Goal: Check status: Check status

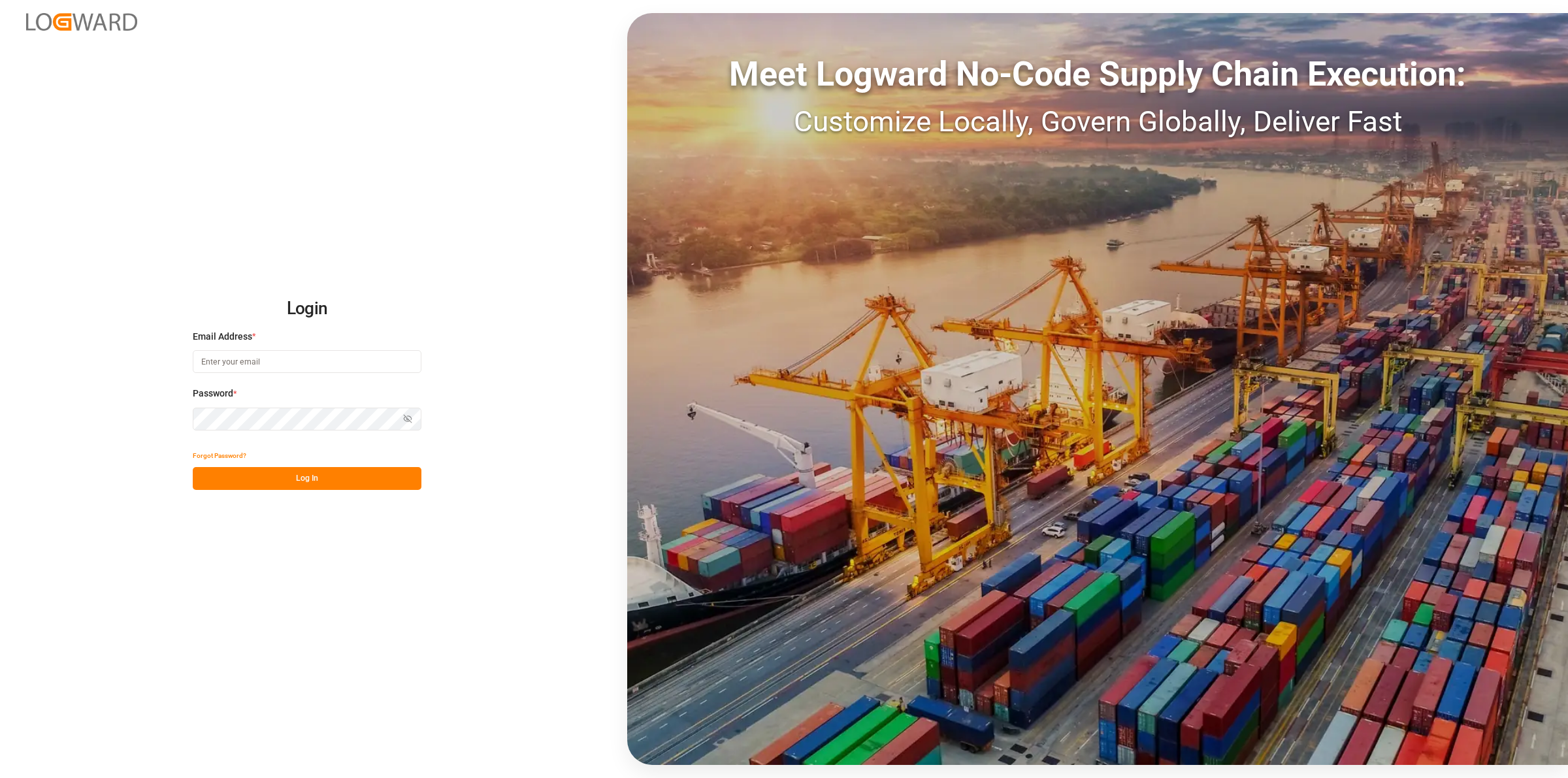
type input "[EMAIL_ADDRESS][DOMAIN_NAME]"
click at [336, 484] on button "Log In" at bounding box center [307, 478] width 229 height 22
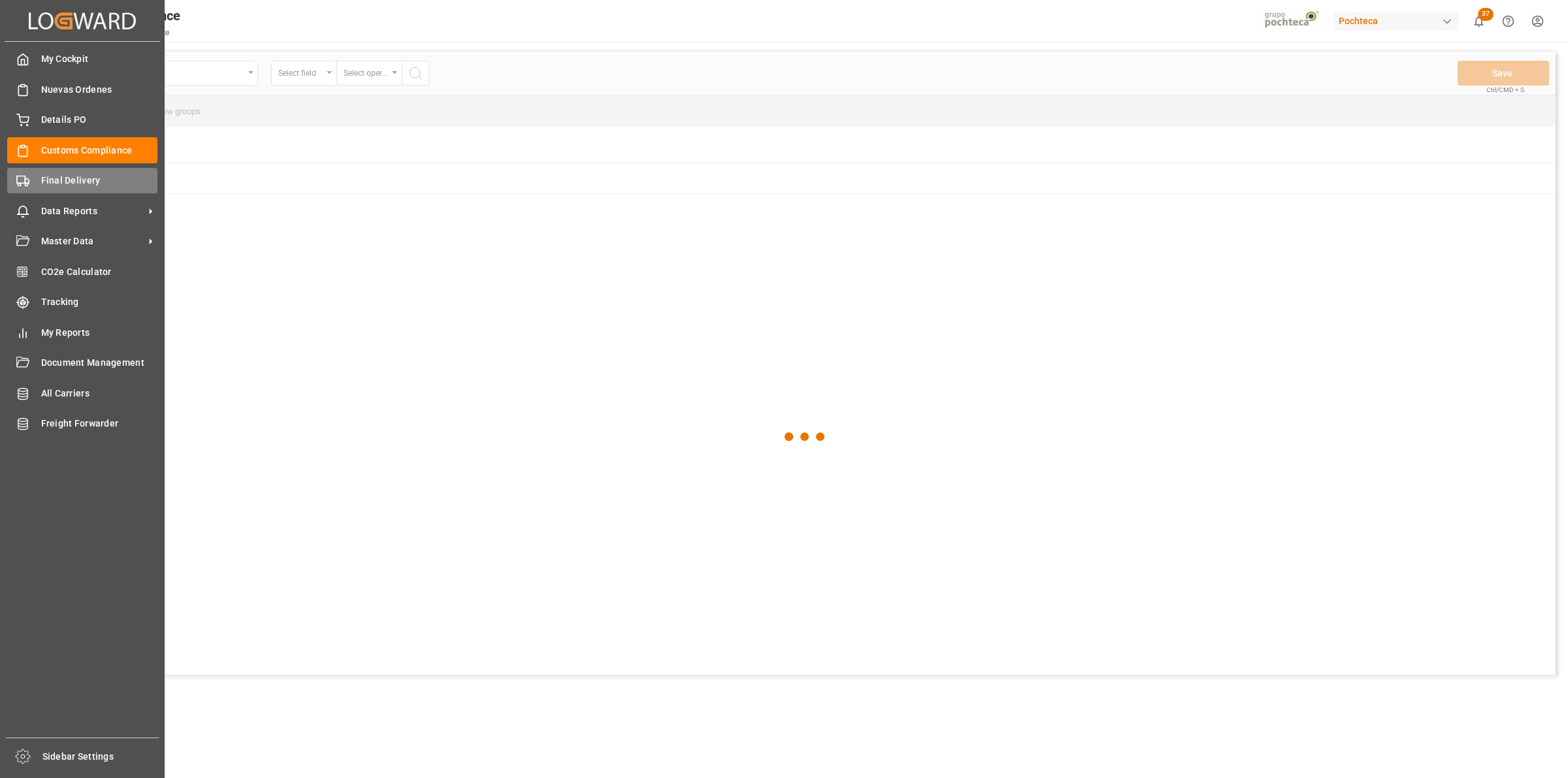
click at [41, 177] on span "Final Delivery" at bounding box center [99, 181] width 117 height 13
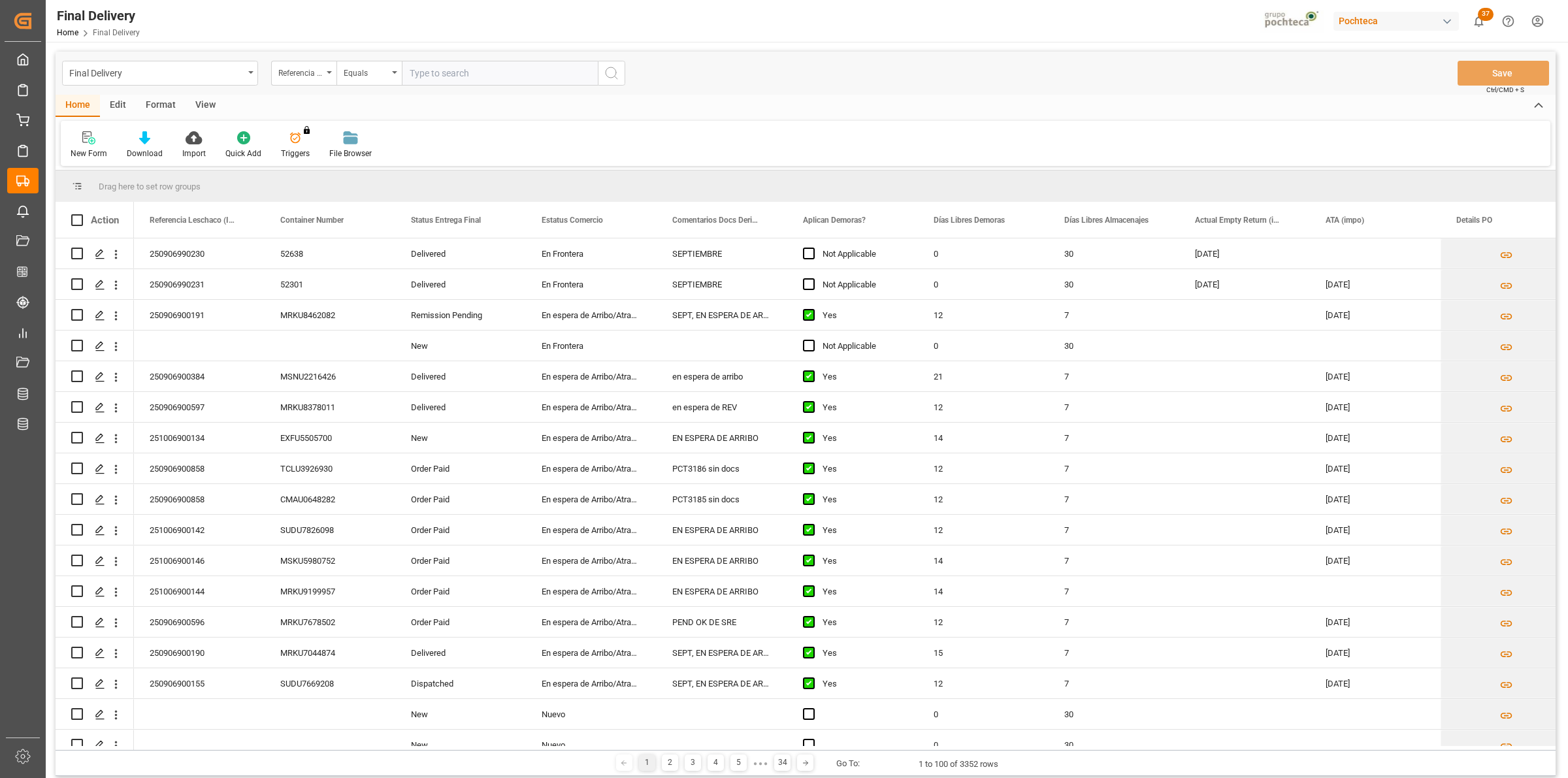
click at [201, 99] on div "View" at bounding box center [206, 106] width 40 height 22
click at [89, 138] on div at bounding box center [83, 137] width 26 height 13
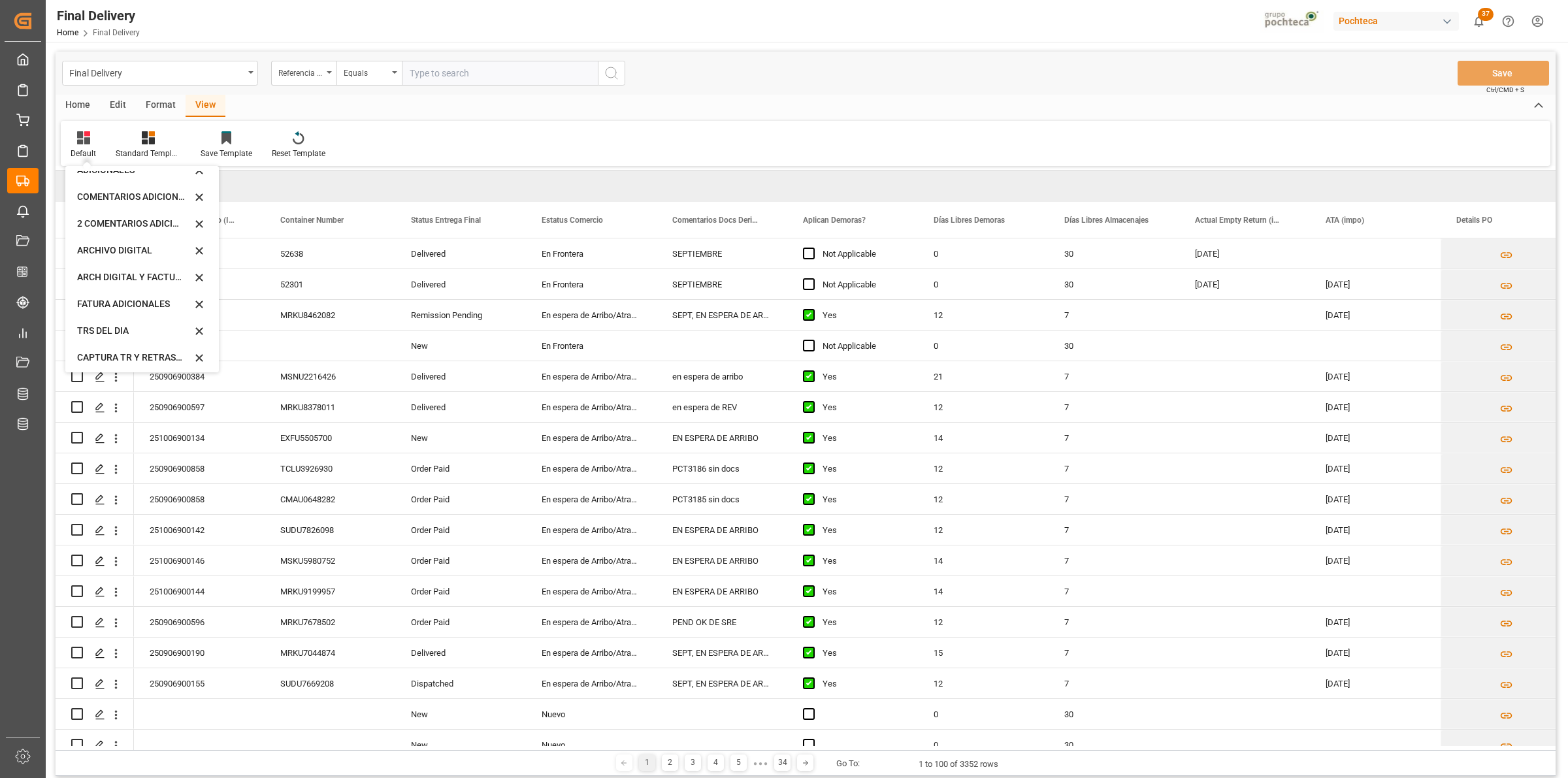
scroll to position [125, 0]
click at [144, 359] on div "CAPTURA TR Y RETRASO CON ENTREGA Y SUCURSAL" at bounding box center [134, 354] width 114 height 13
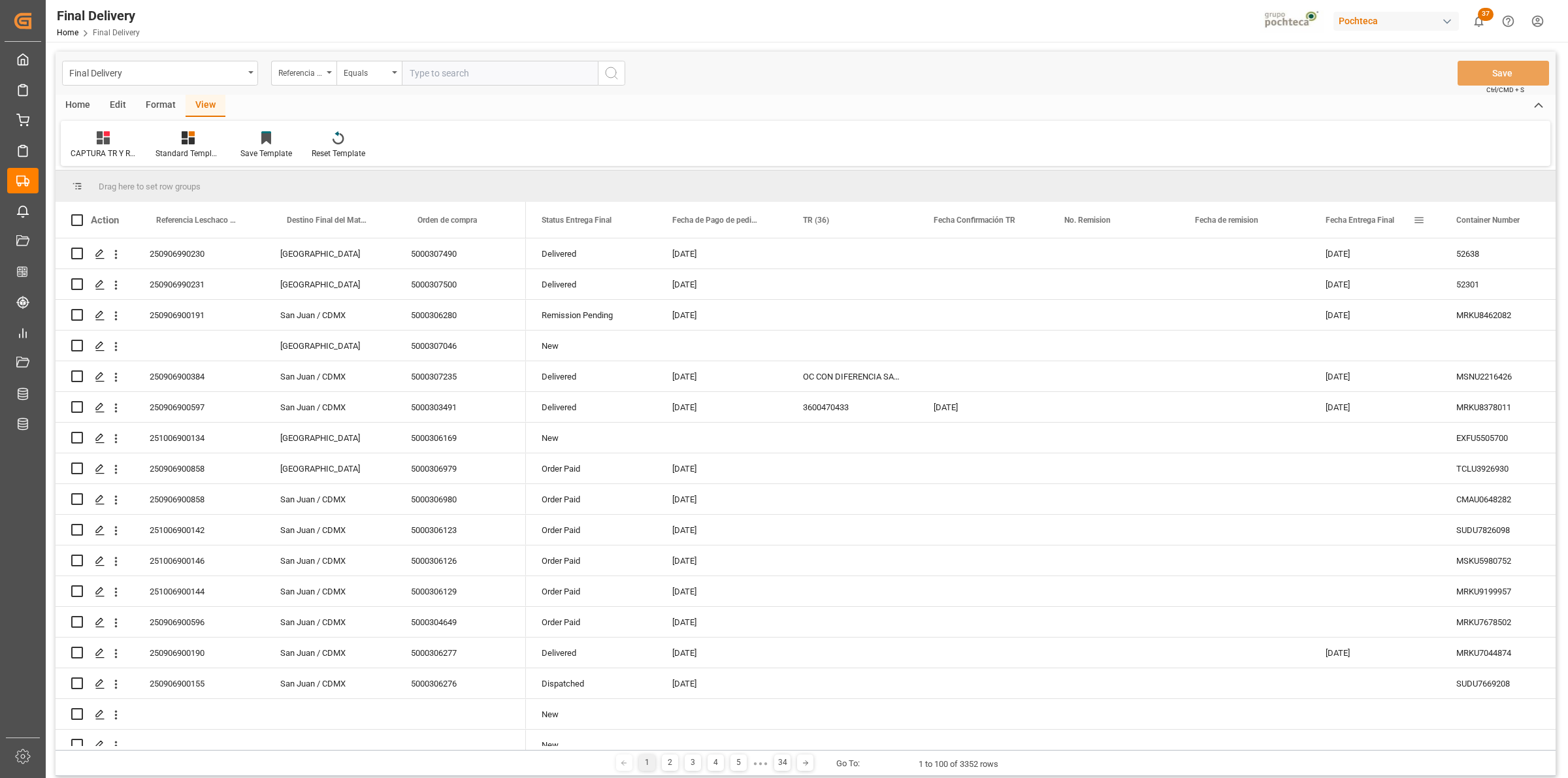
click at [1417, 221] on span at bounding box center [1419, 221] width 12 height 12
click at [1488, 220] on span "filter" at bounding box center [1494, 222] width 12 height 12
click at [1539, 289] on input "date" at bounding box center [1479, 290] width 128 height 26
click at [1525, 250] on div "Equals" at bounding box center [1479, 258] width 128 height 21
click at [1470, 341] on div "In range" at bounding box center [1479, 341] width 128 height 21
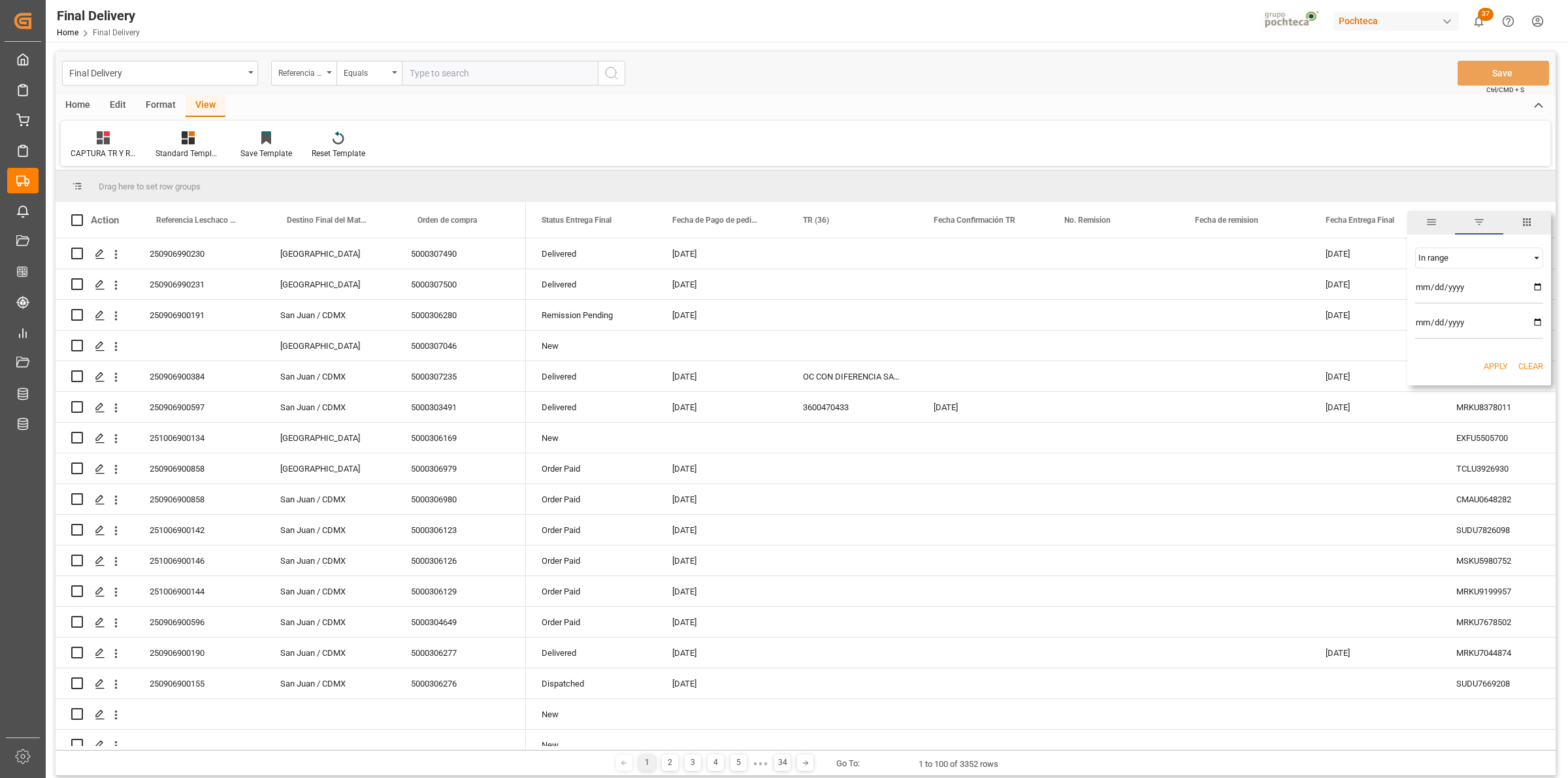
click at [1534, 285] on input "date" at bounding box center [1479, 290] width 128 height 26
type input "[DATE]"
click at [1537, 321] on input "date" at bounding box center [1479, 325] width 128 height 26
type input "[DATE]"
drag, startPoint x: 1501, startPoint y: 360, endPoint x: 1383, endPoint y: 322, distance: 124.0
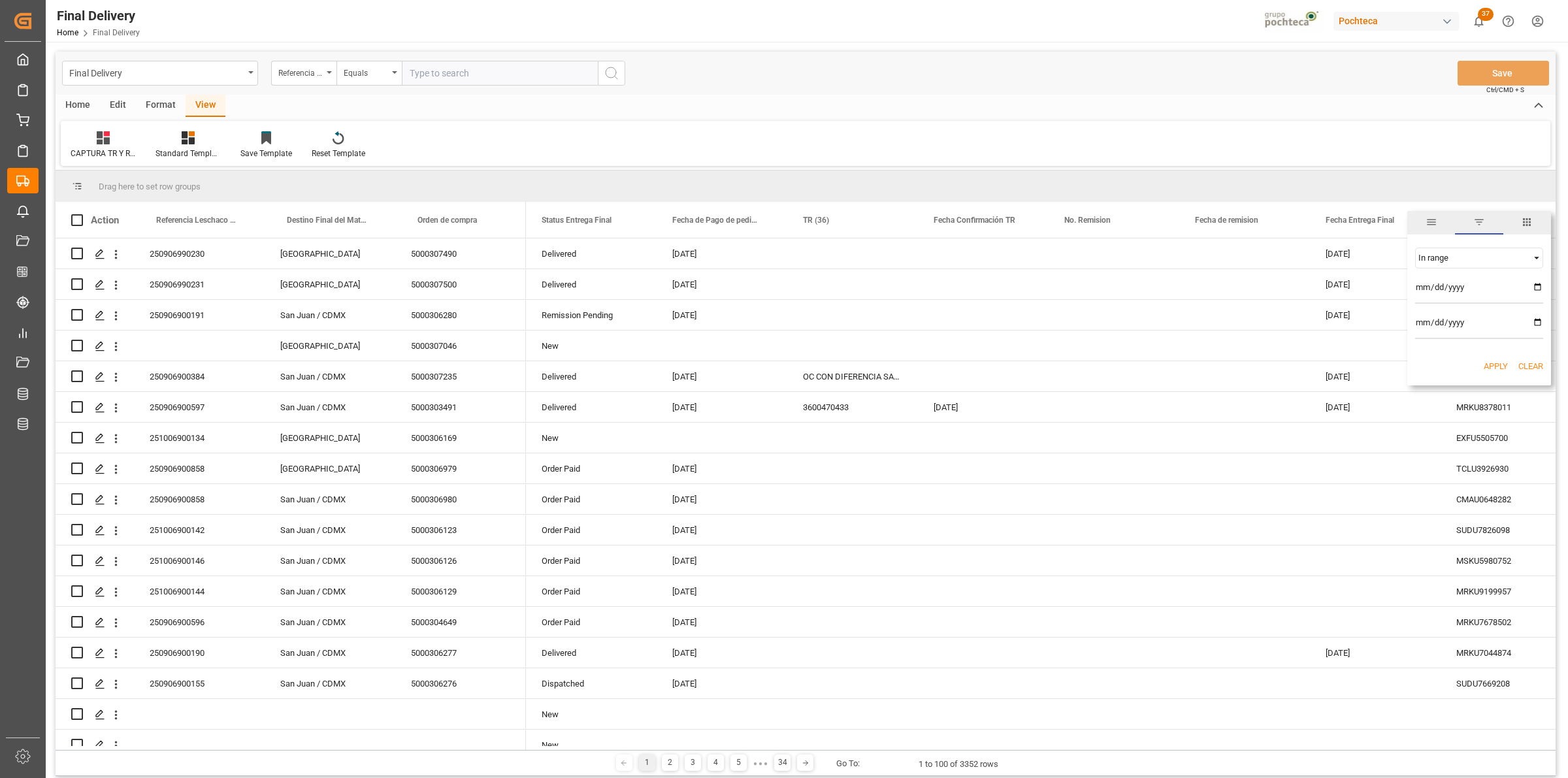
click at [1497, 360] on button "Apply" at bounding box center [1496, 367] width 24 height 13
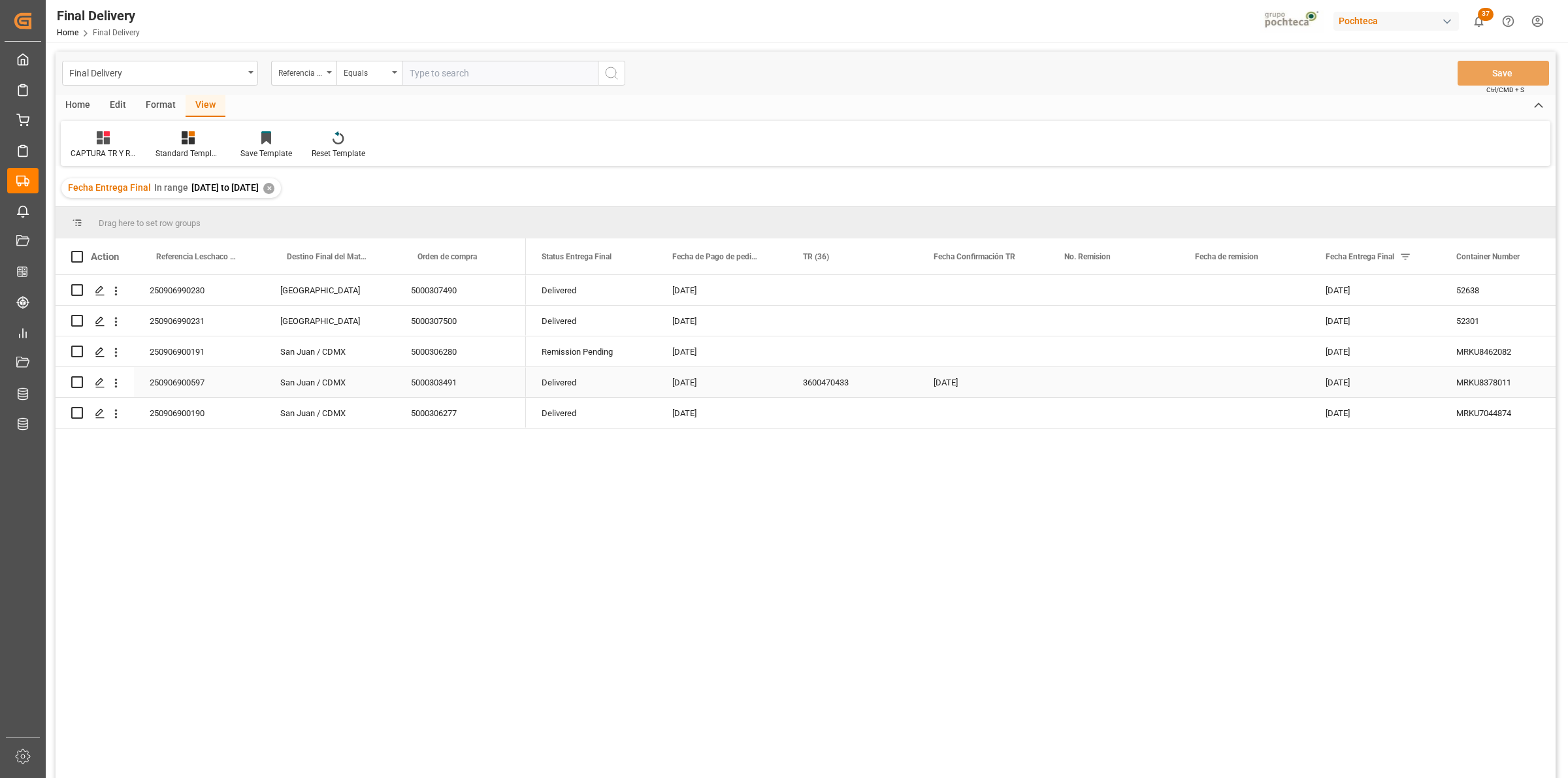
click at [1084, 379] on div "Press SPACE to select this row." at bounding box center [1114, 382] width 131 height 30
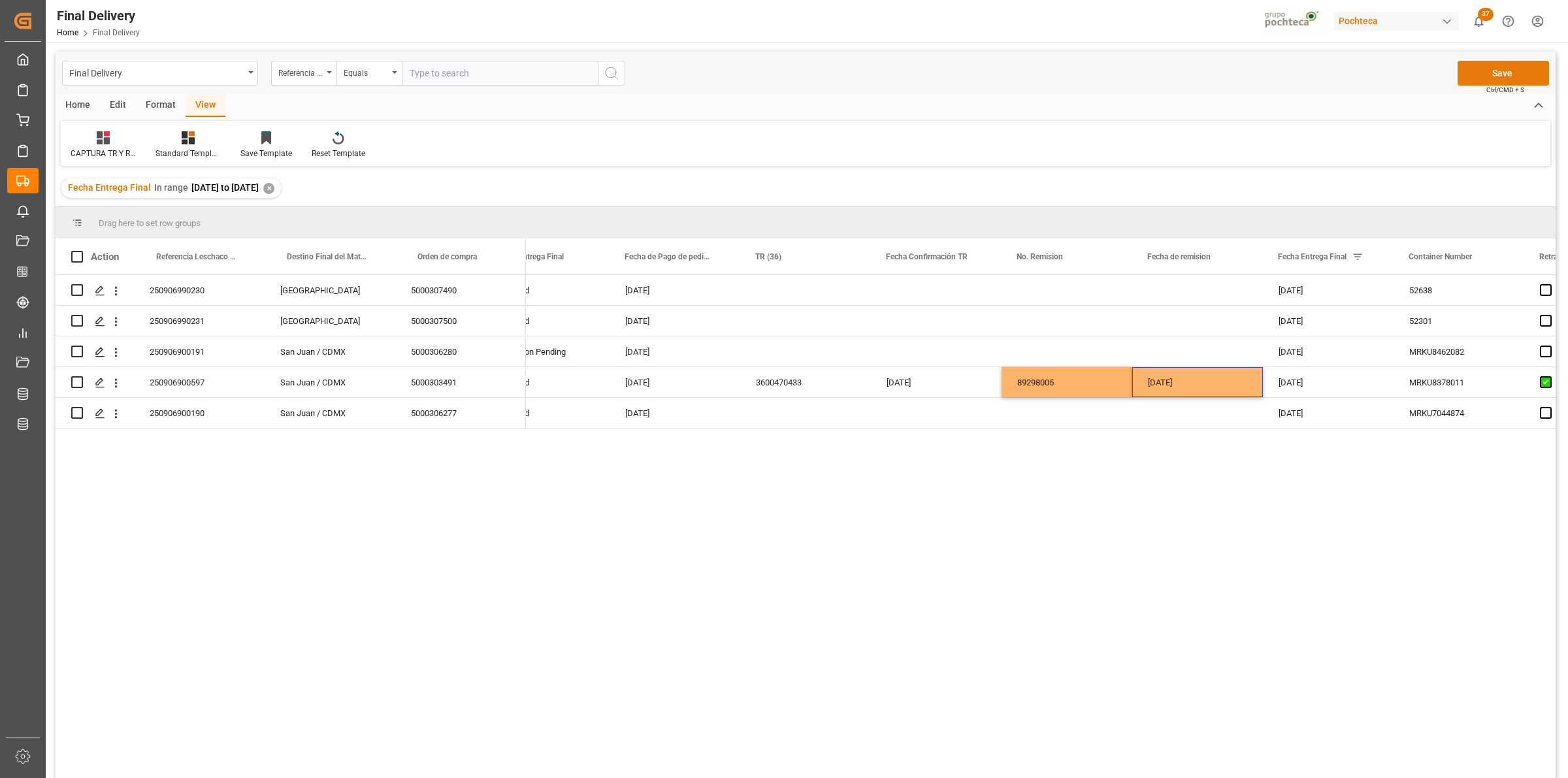
click at [1475, 80] on button "Save" at bounding box center [1504, 73] width 92 height 25
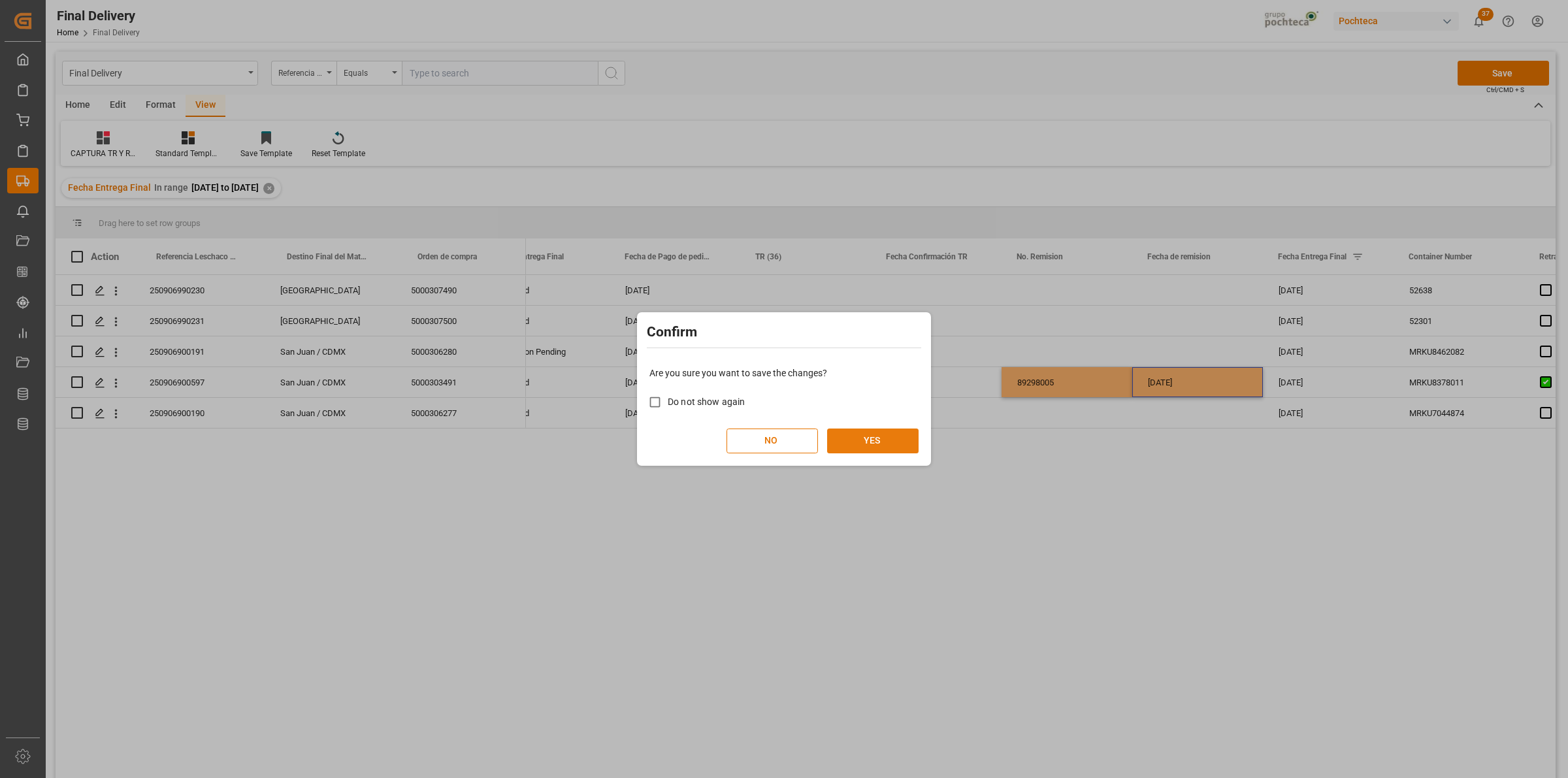
click at [906, 439] on button "YES" at bounding box center [873, 441] width 92 height 25
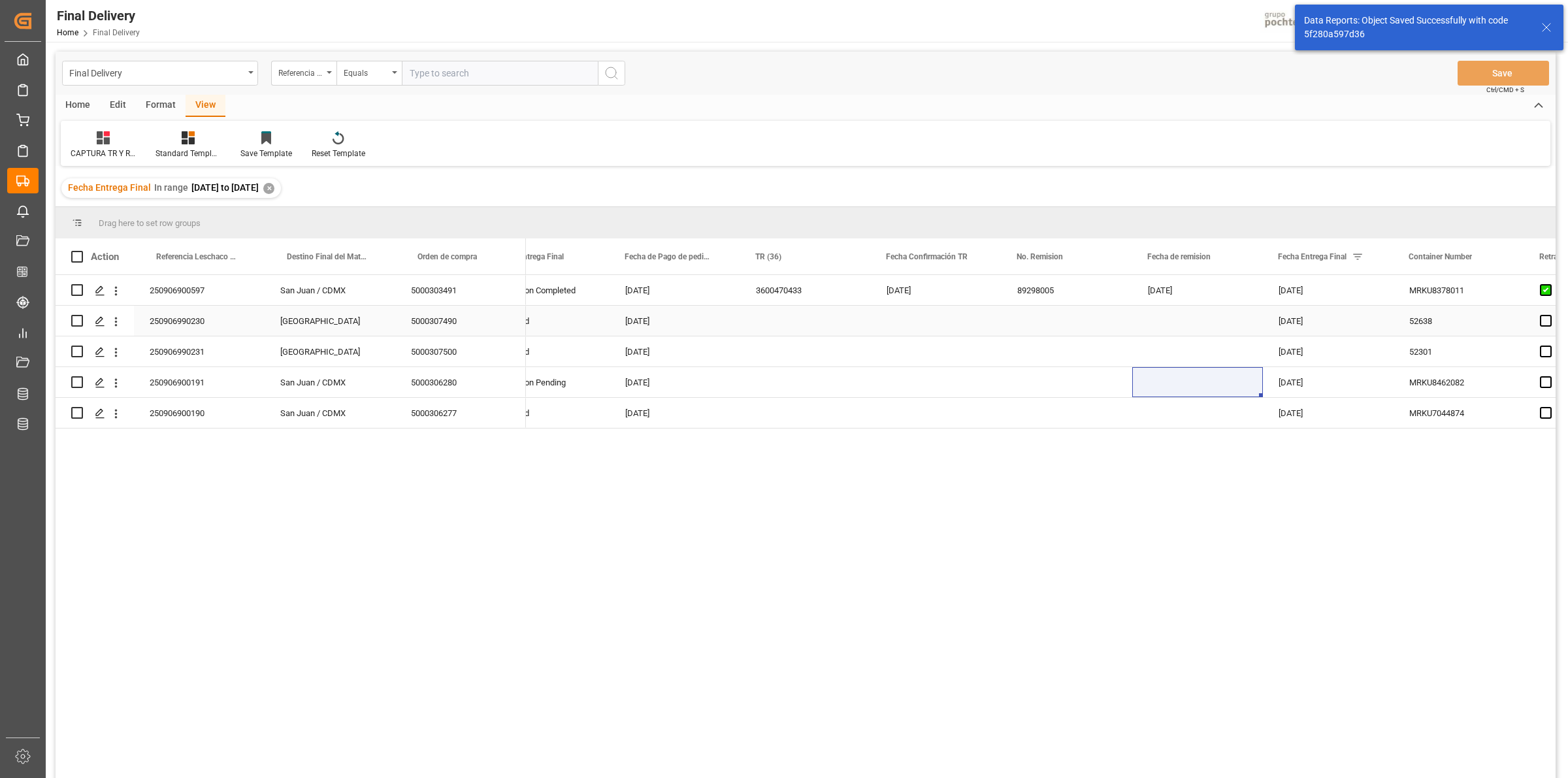
click at [196, 320] on div "250906990230" at bounding box center [199, 320] width 131 height 30
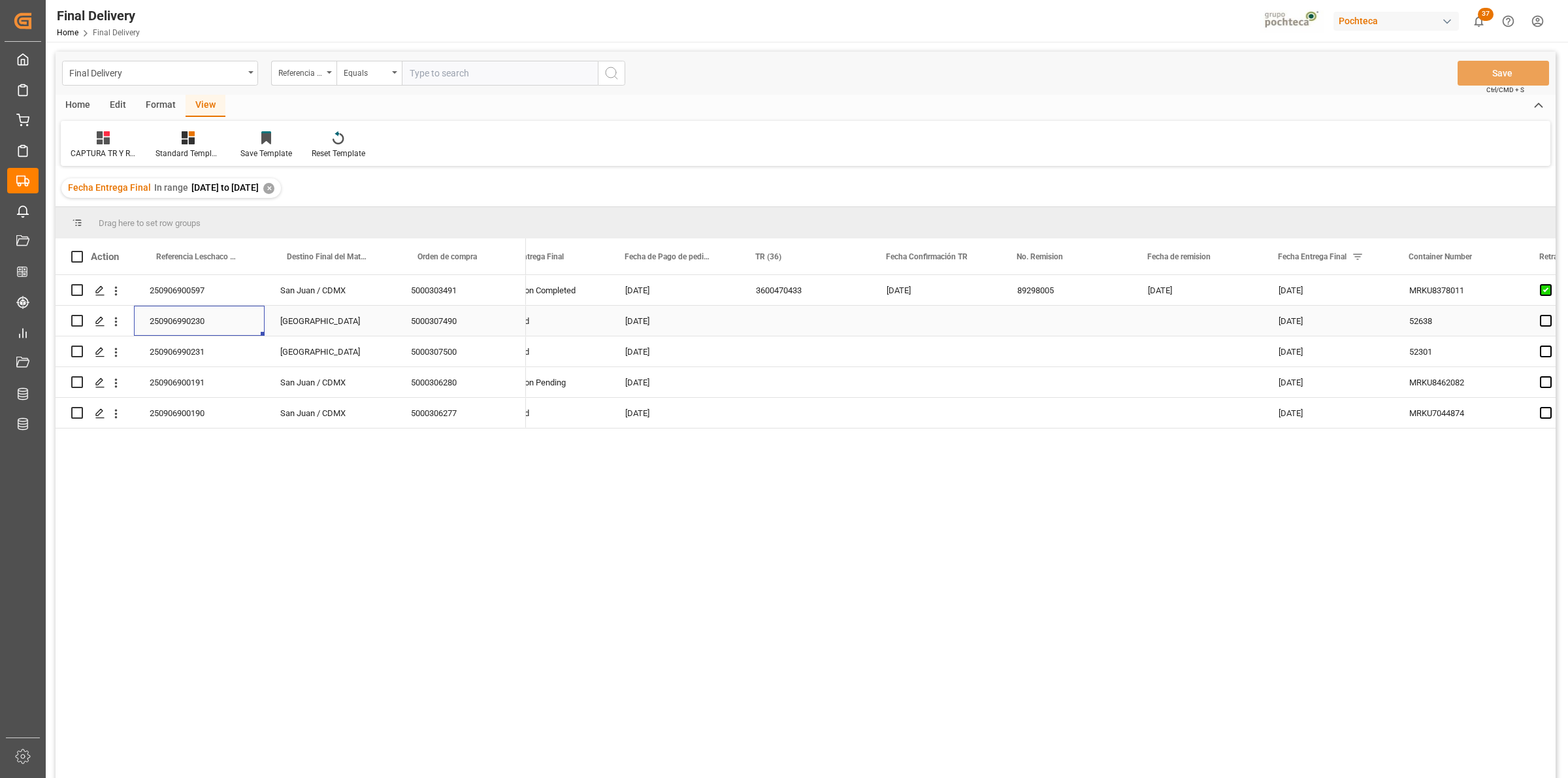
click at [462, 315] on div "5000307490" at bounding box center [460, 320] width 131 height 30
click at [442, 385] on div "5000306280" at bounding box center [460, 382] width 131 height 30
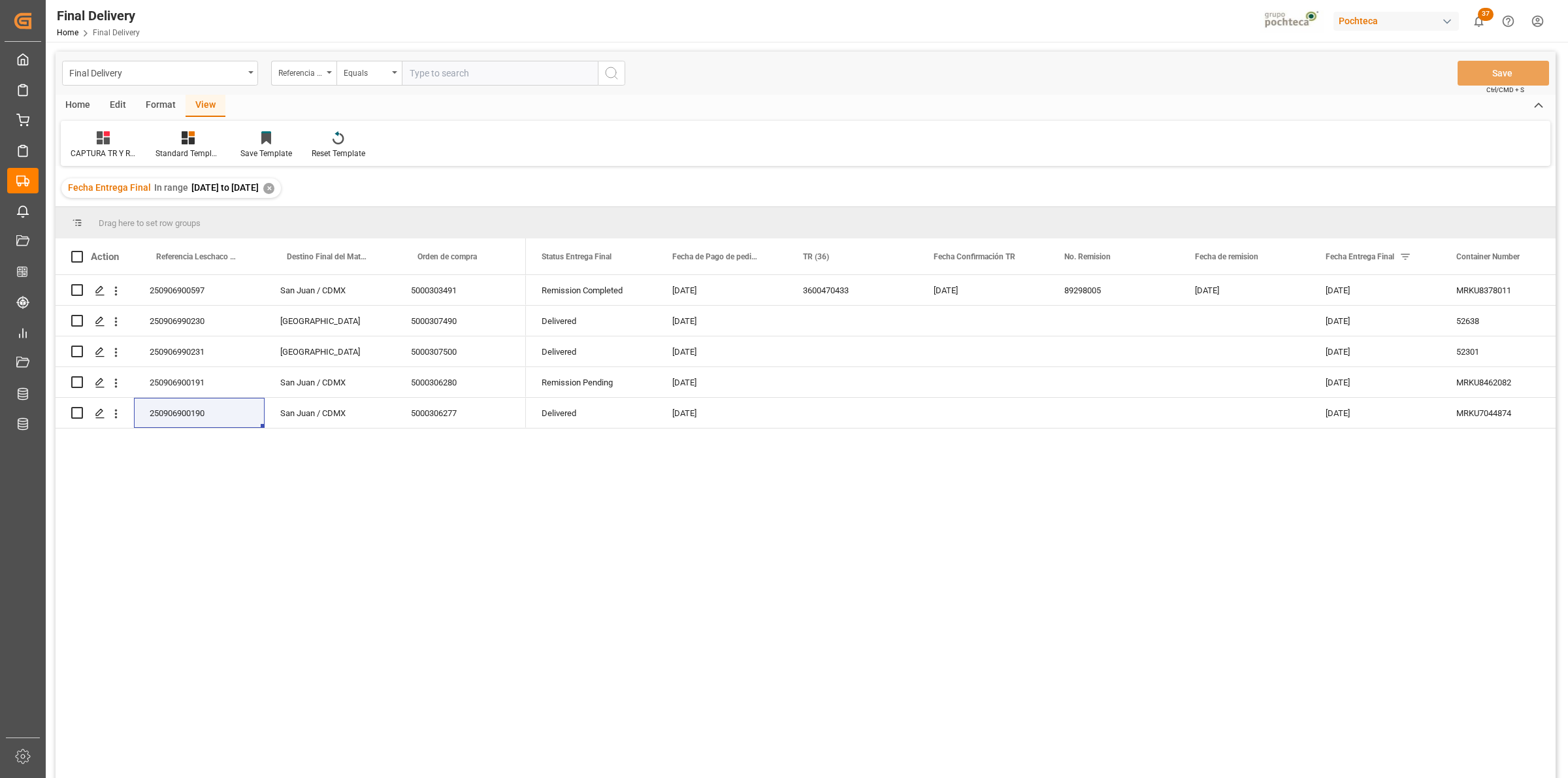
click at [171, 108] on div "Format" at bounding box center [161, 106] width 50 height 22
drag, startPoint x: 159, startPoint y: 141, endPoint x: 156, endPoint y: 159, distance: 18.2
click at [158, 141] on div at bounding box center [151, 137] width 43 height 13
click at [147, 188] on div "DESTINO PARA REMI" at bounding box center [181, 185] width 87 height 13
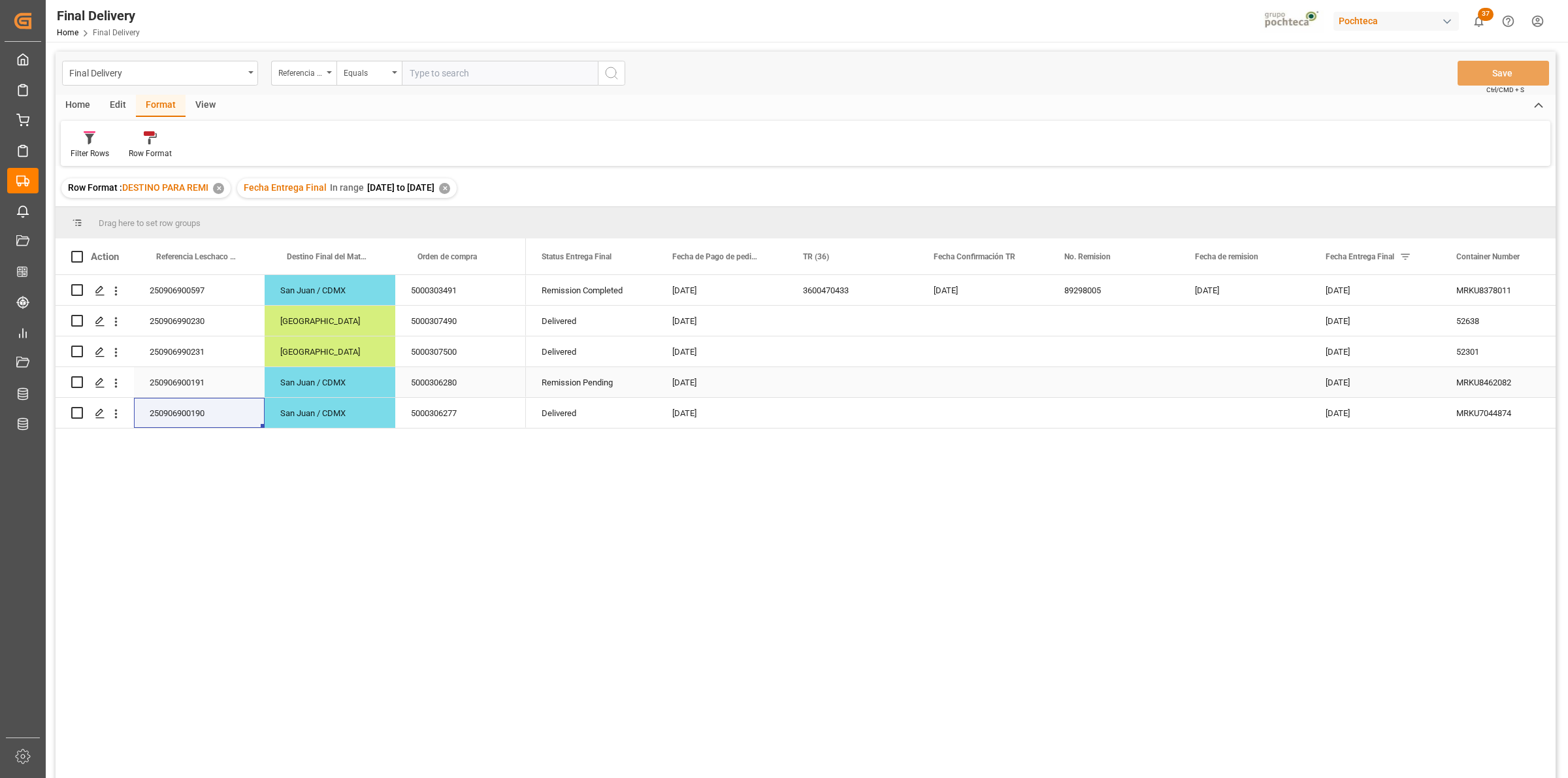
click at [773, 380] on div "[DATE]" at bounding box center [722, 382] width 131 height 30
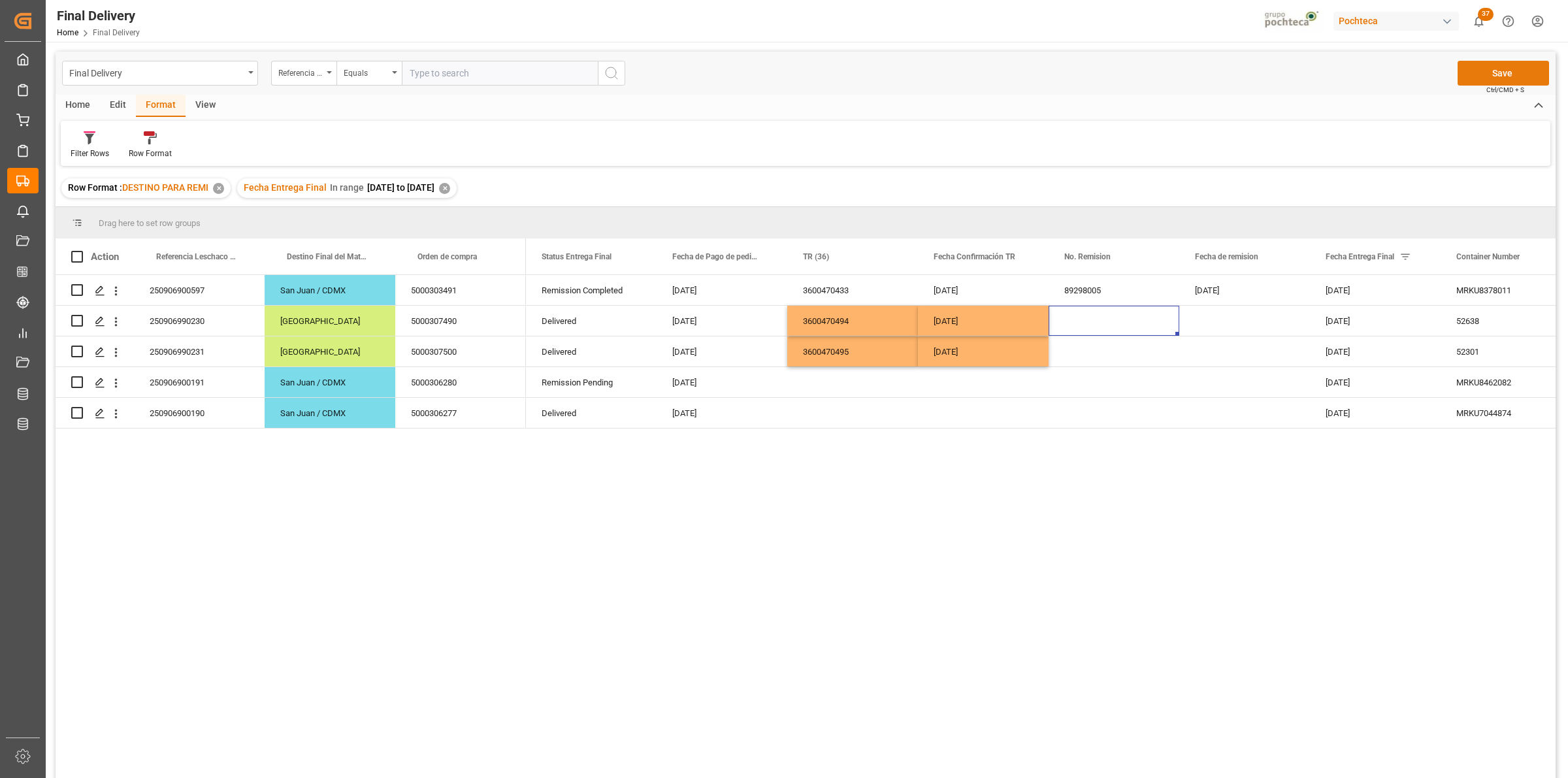
click at [1468, 69] on button "Save" at bounding box center [1504, 73] width 92 height 25
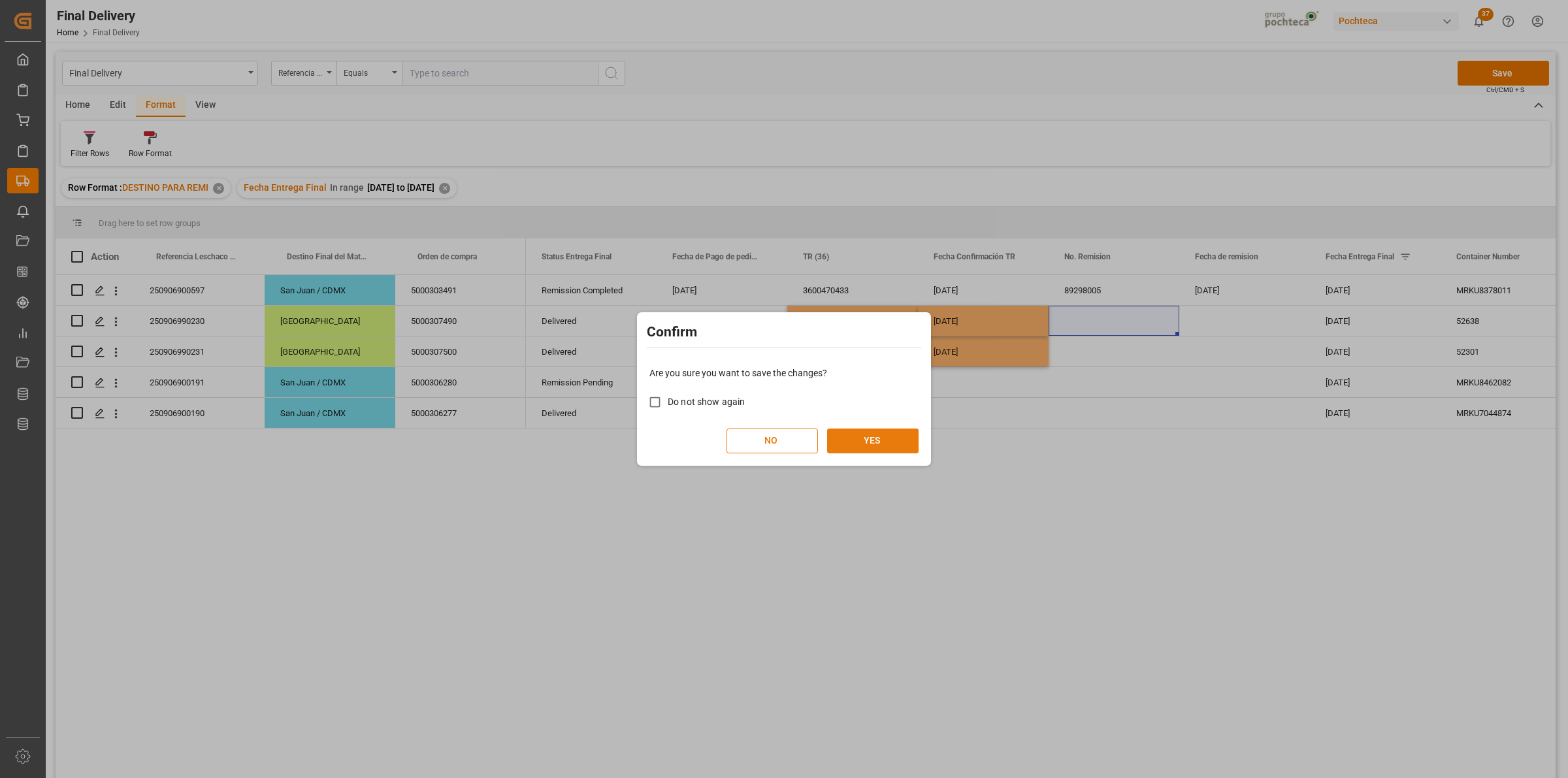
click at [883, 439] on button "YES" at bounding box center [873, 441] width 92 height 25
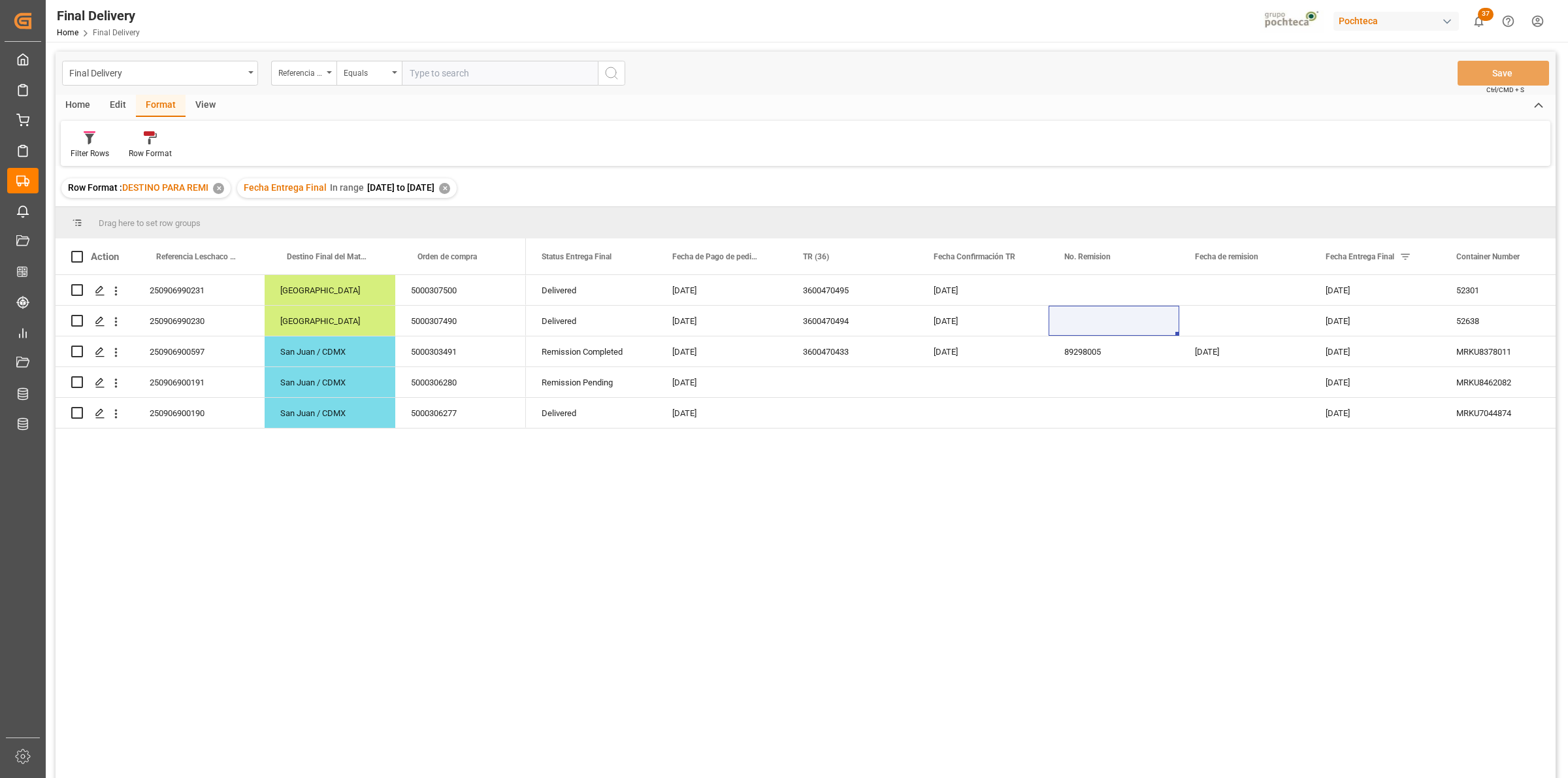
click at [450, 191] on div "✕" at bounding box center [444, 188] width 11 height 11
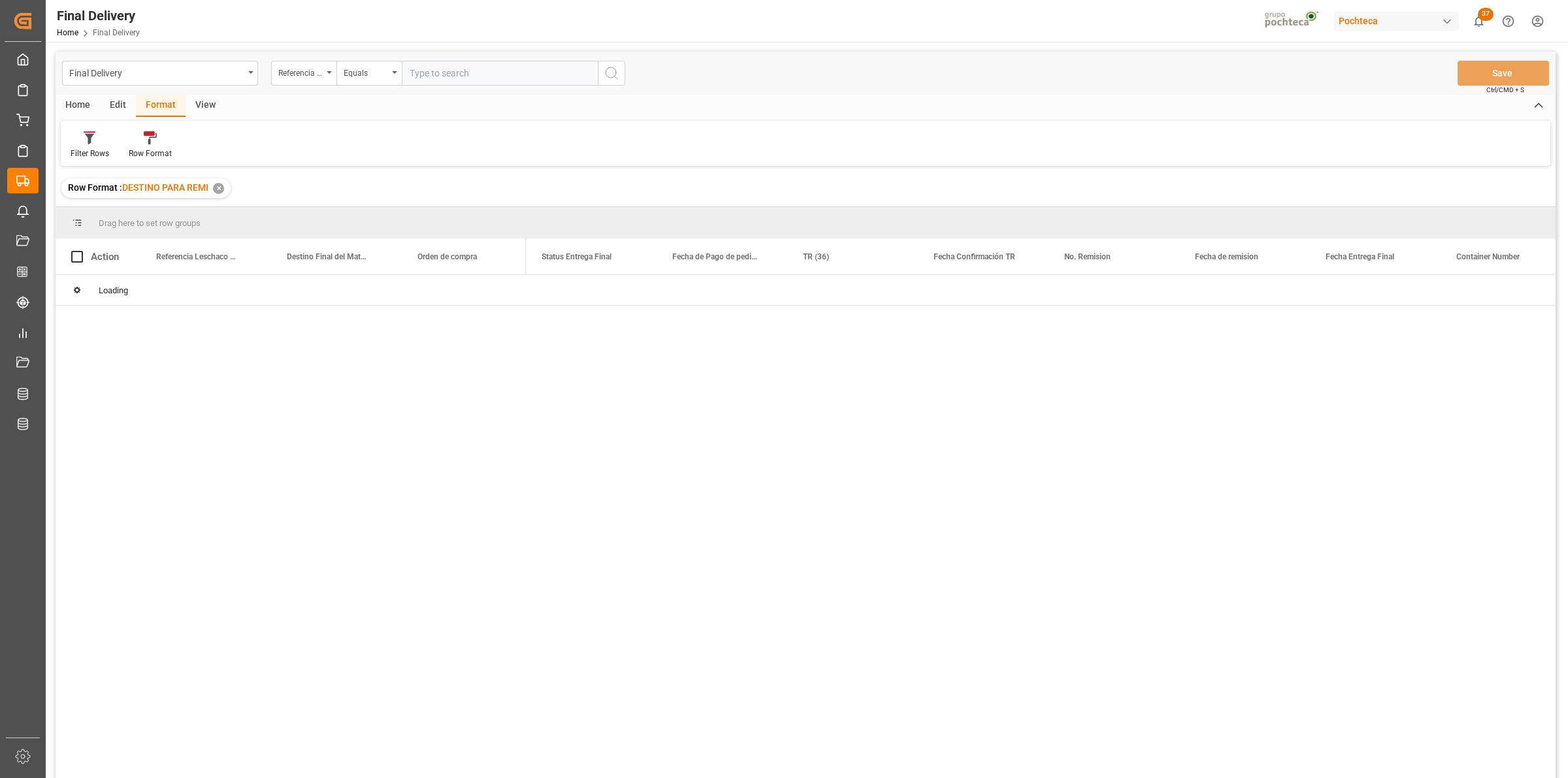
click at [461, 82] on input "text" at bounding box center [500, 73] width 196 height 25
paste input "250906900597"
type input "250906900597"
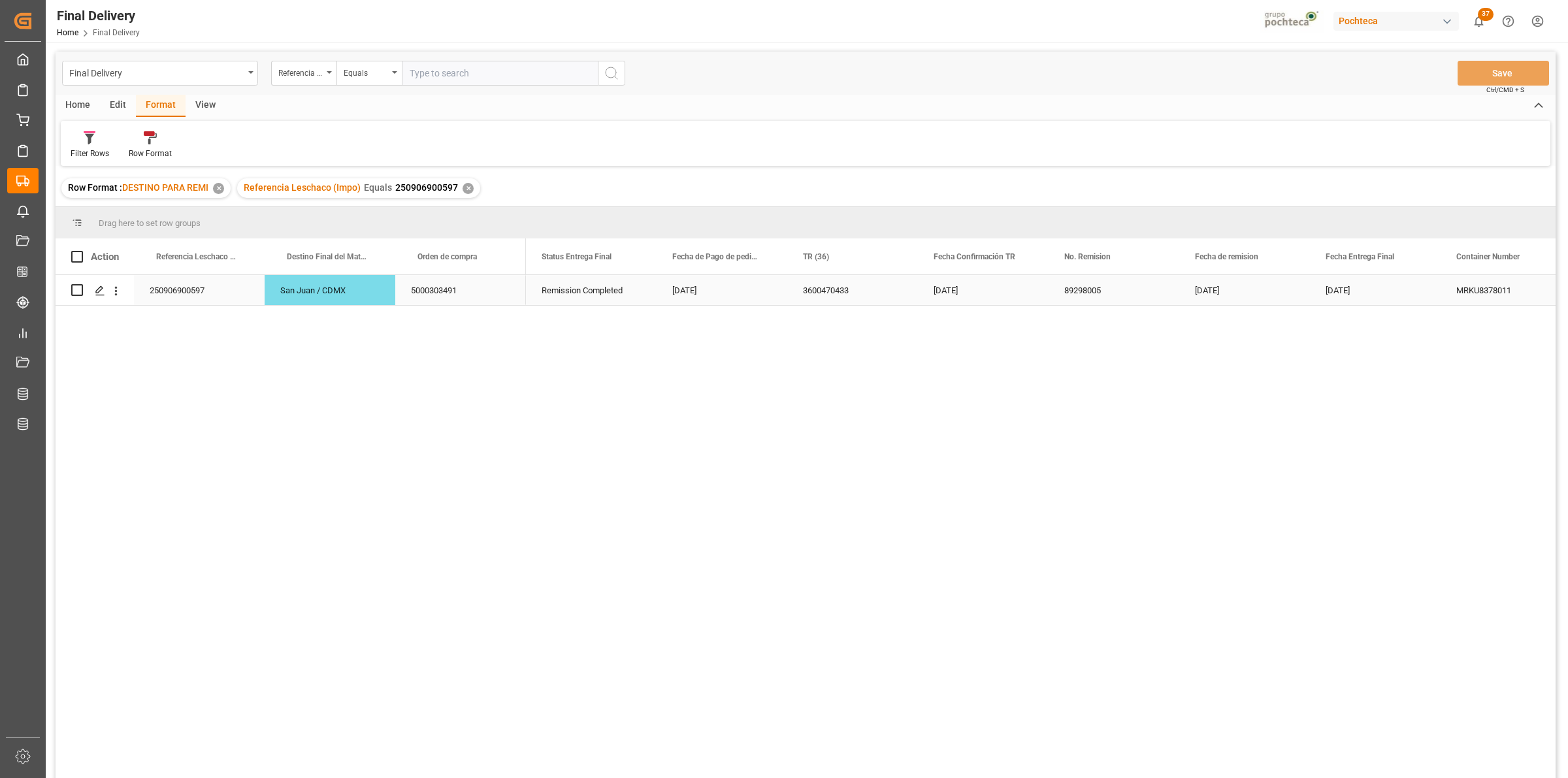
click at [825, 300] on div "3600470433" at bounding box center [852, 290] width 131 height 30
click at [439, 85] on input "text" at bounding box center [500, 73] width 196 height 25
paste input "250906900384"
type input "250906900384"
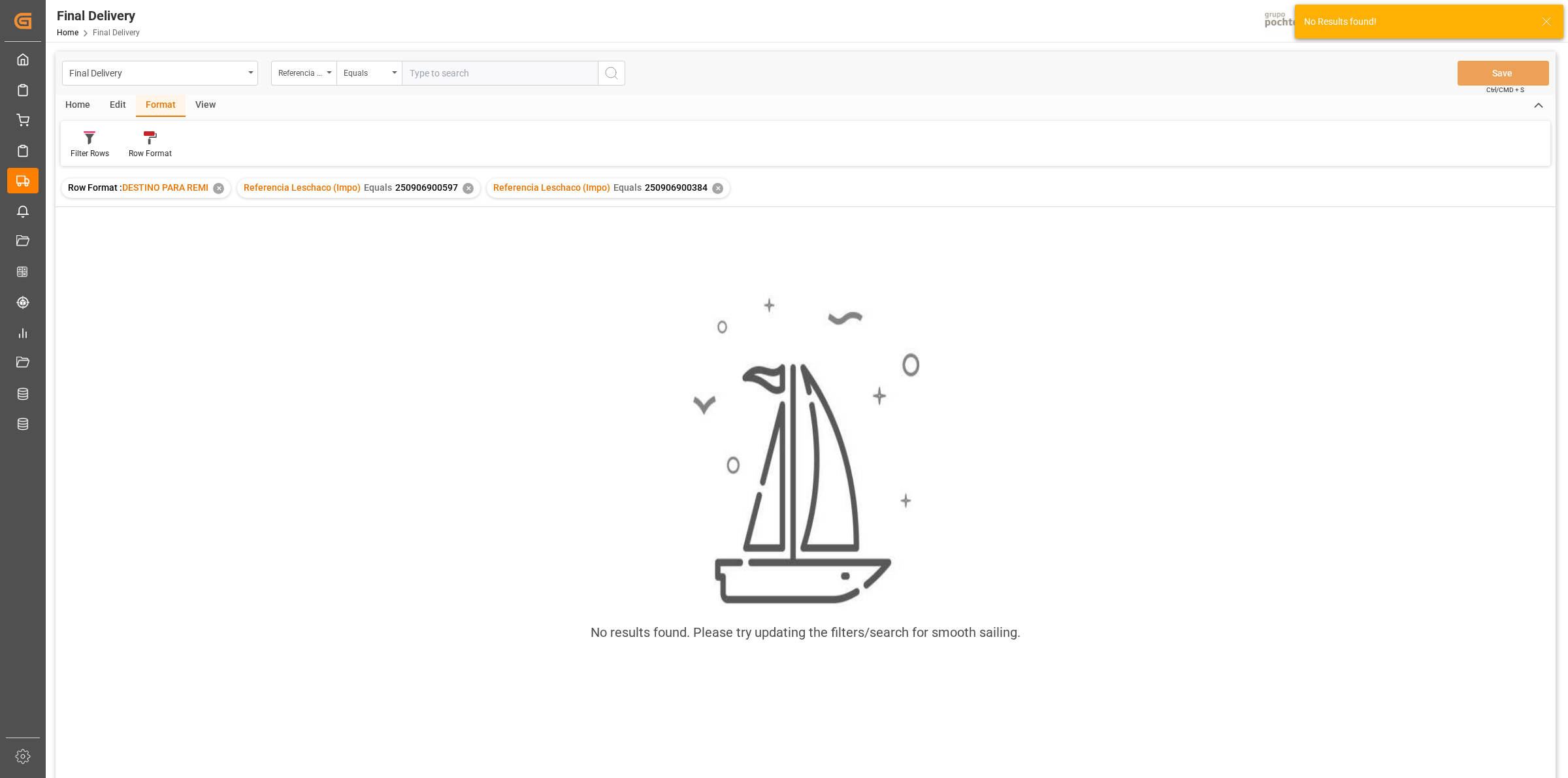
click at [465, 194] on div "Referencia Leschaco (Impo) Equals 250906900597 ✕" at bounding box center [359, 188] width 243 height 20
click at [465, 188] on div "✕" at bounding box center [468, 188] width 11 height 11
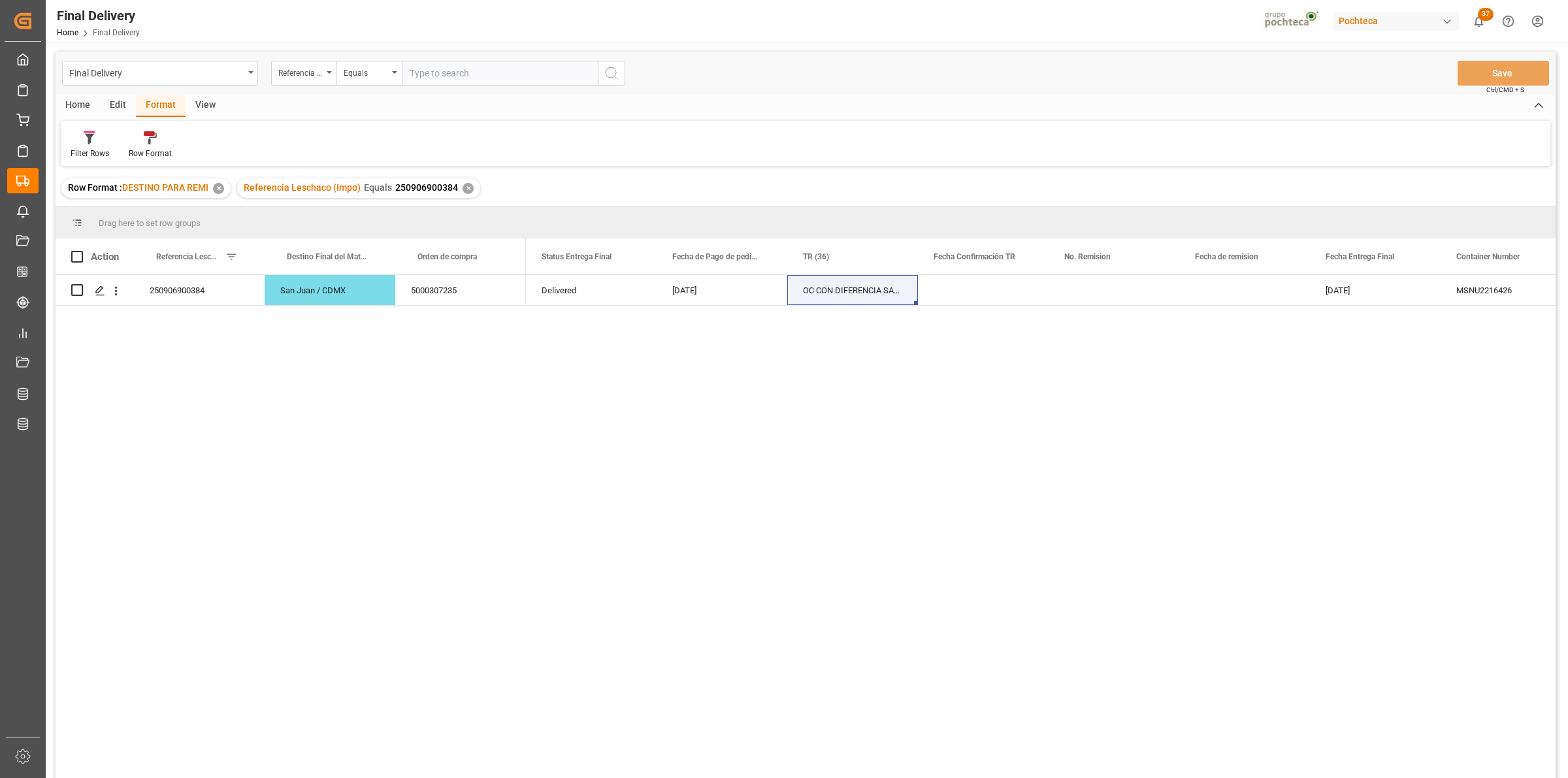
click at [469, 191] on div "✕" at bounding box center [468, 188] width 11 height 11
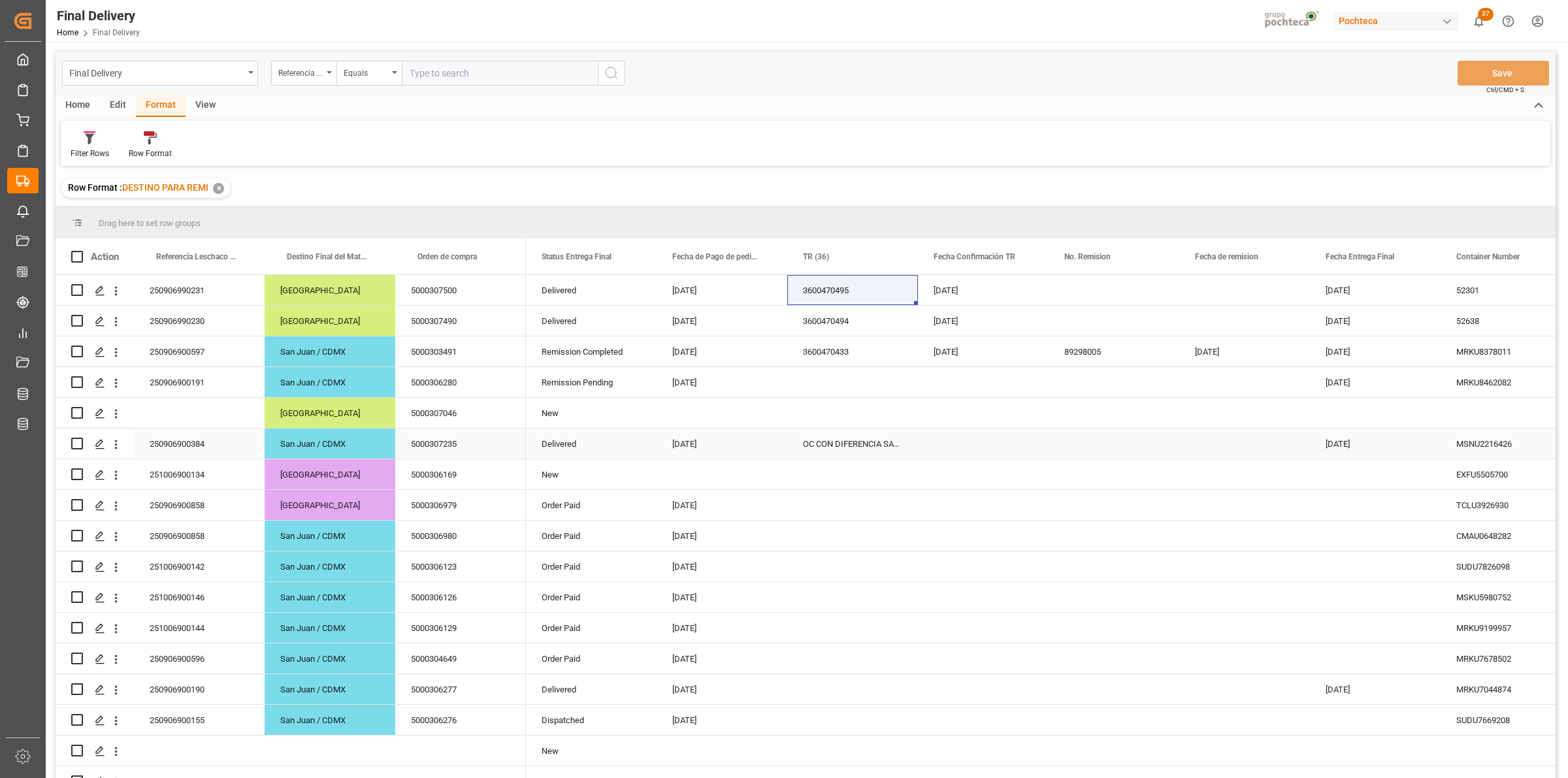
click at [837, 446] on div "OC CON DIFERENCIA SAP vs FACT" at bounding box center [852, 444] width 131 height 30
click at [850, 436] on div "OC CON DIFERENCIA SAP vs FACT" at bounding box center [852, 444] width 131 height 30
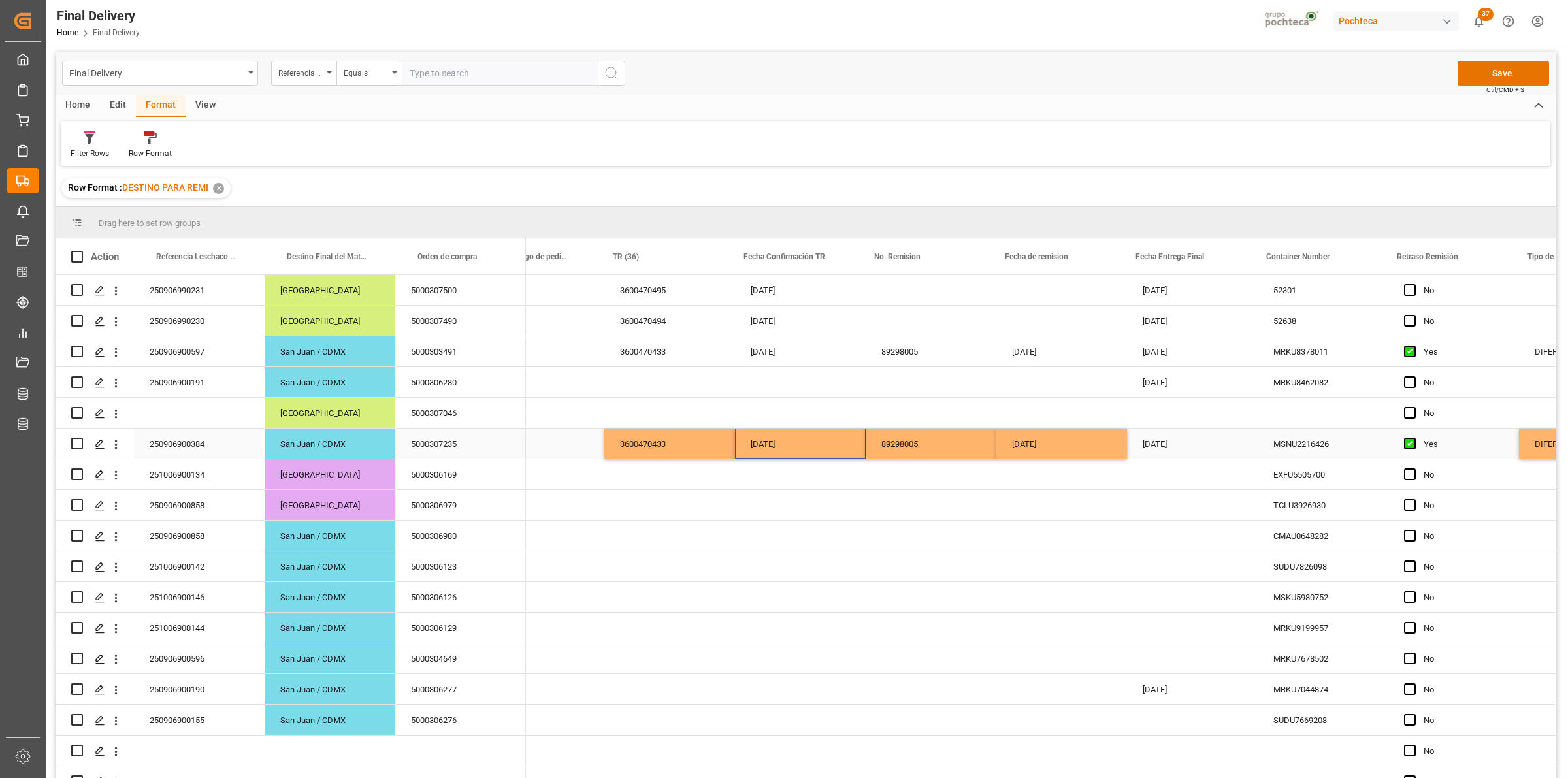
scroll to position [0, 181]
click at [1490, 71] on button "Save" at bounding box center [1504, 73] width 92 height 25
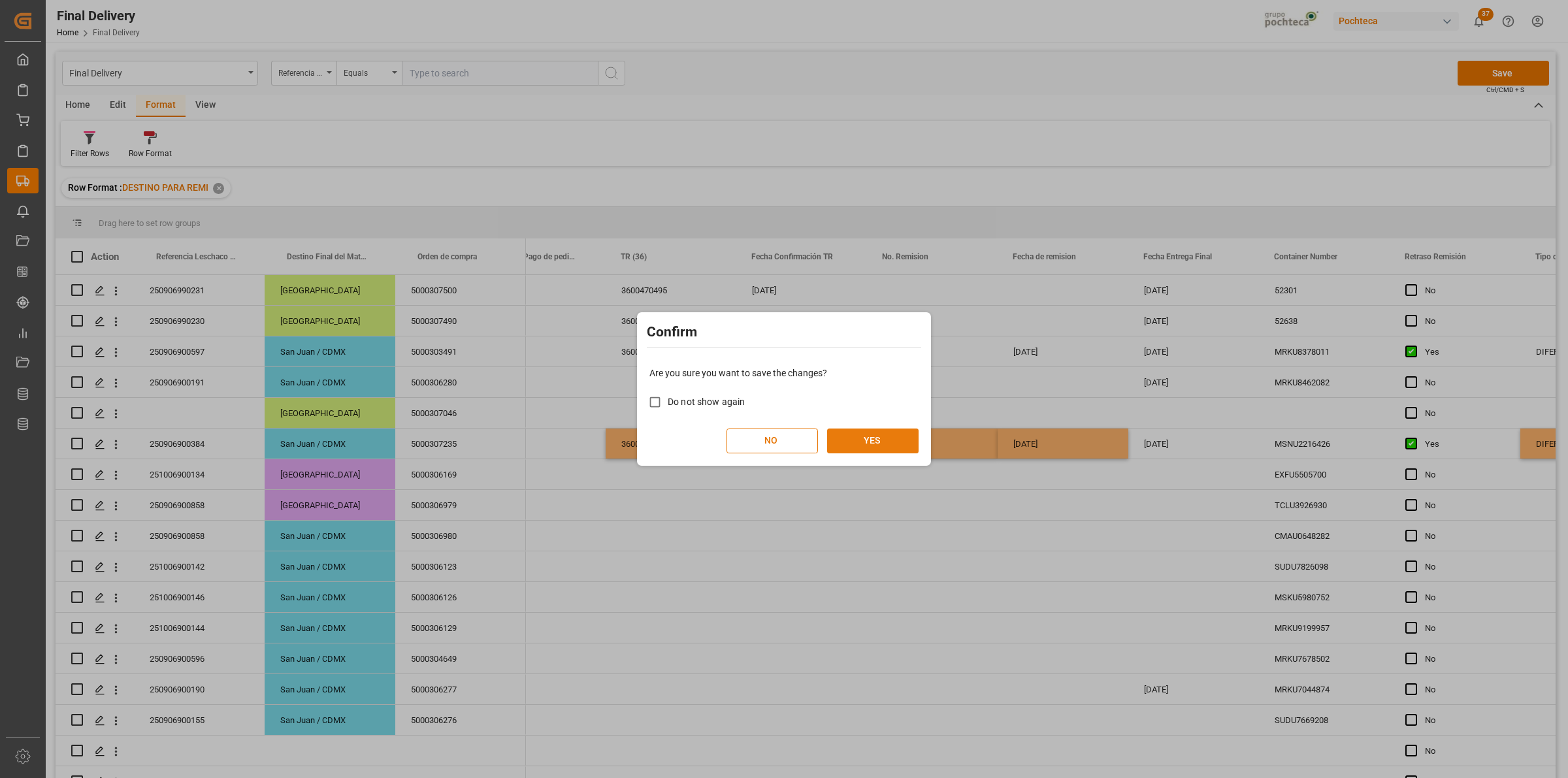
click at [883, 439] on button "YES" at bounding box center [873, 441] width 92 height 25
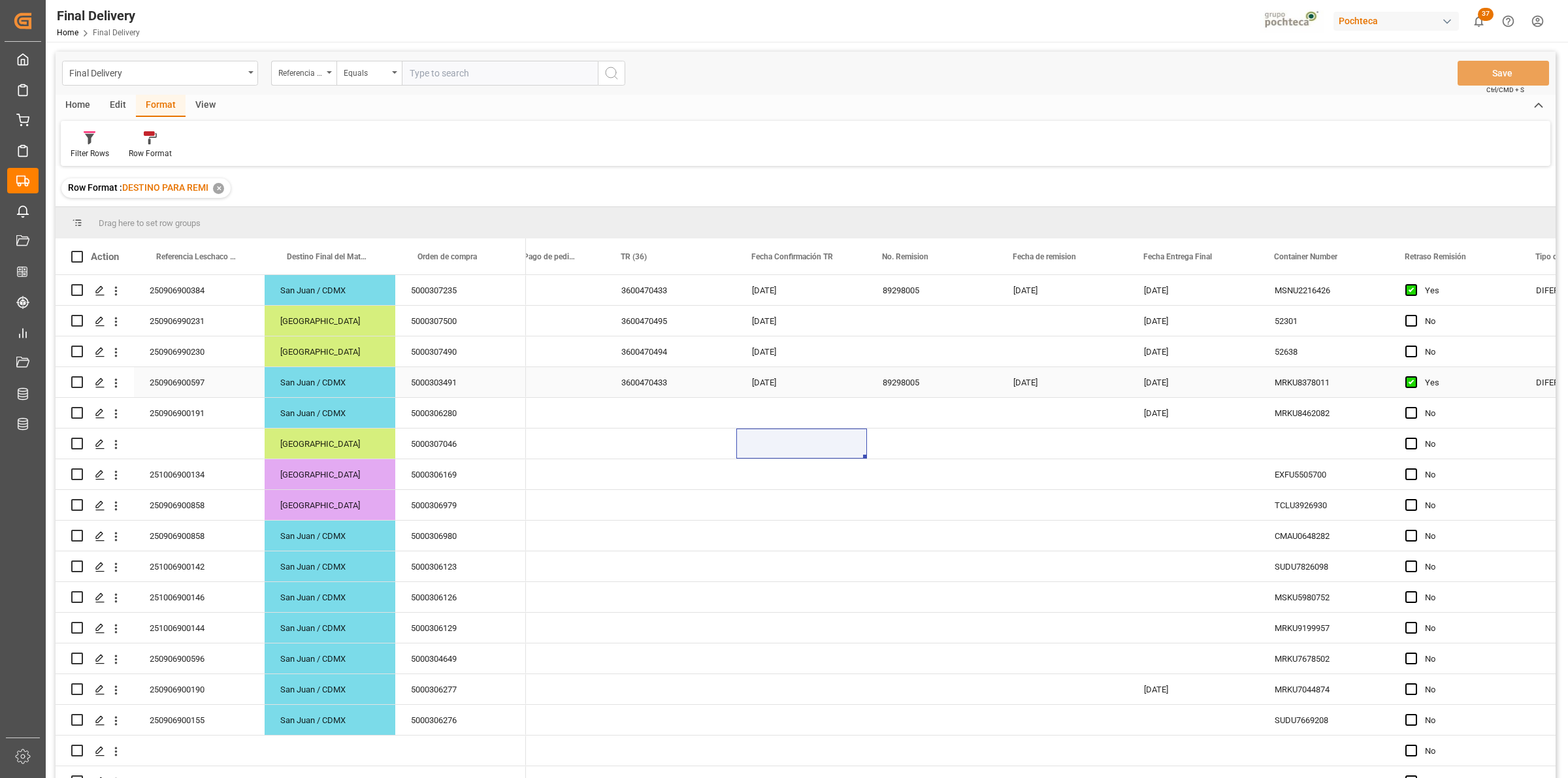
click at [638, 380] on div "3600470433" at bounding box center [671, 382] width 131 height 30
click at [592, 395] on div "Remission Completed [DATE] 3600470433 [DATE] 89298005 [DATE] [DATE] MRKU8378011…" at bounding box center [1370, 382] width 2051 height 31
click at [778, 381] on div "[DATE]" at bounding box center [801, 382] width 131 height 30
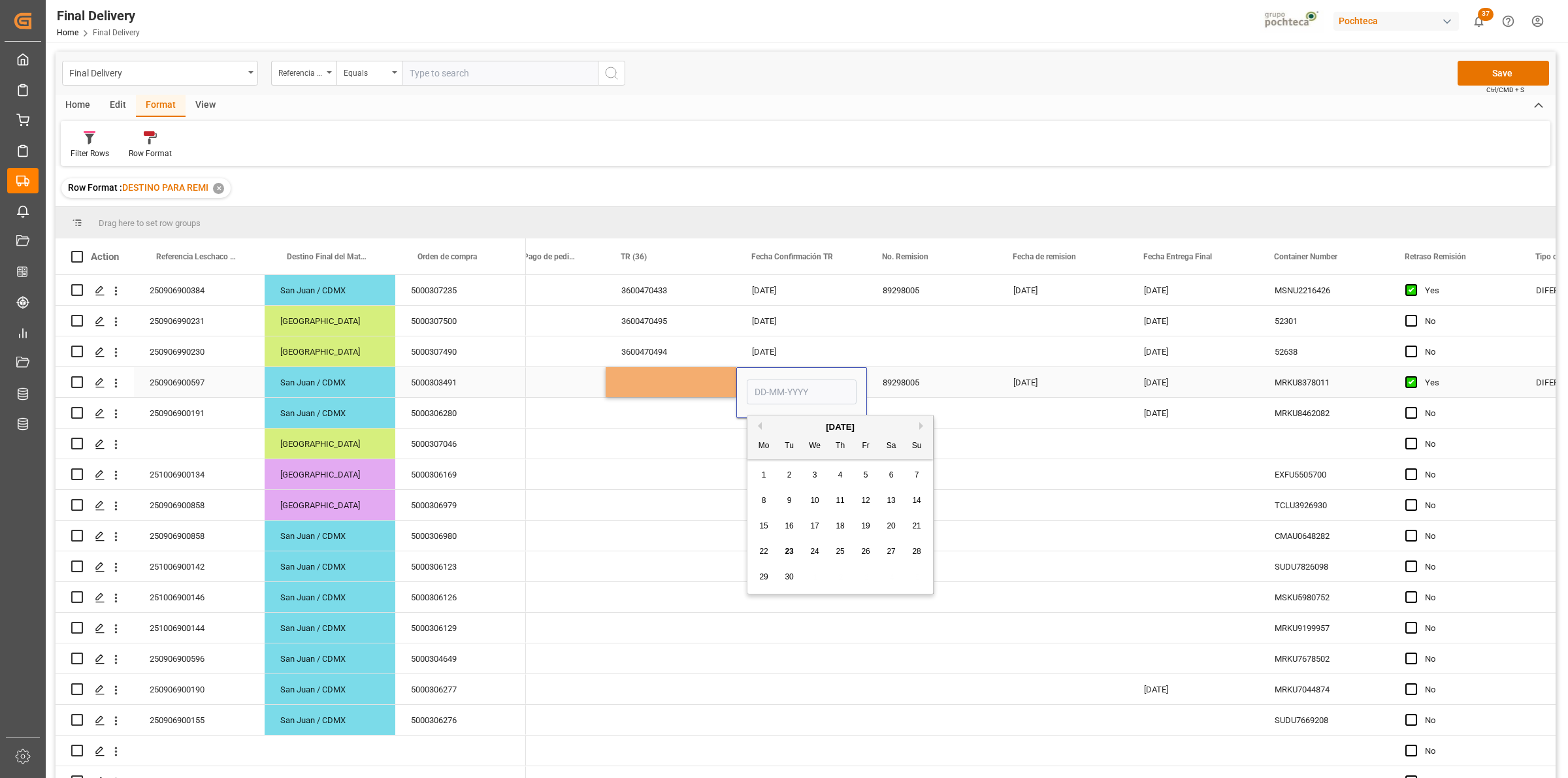
type input "[DATE]"
drag, startPoint x: 818, startPoint y: 389, endPoint x: 865, endPoint y: 389, distance: 47.0
click at [737, 400] on div "[DATE]" at bounding box center [801, 392] width 131 height 51
click at [905, 382] on div "89298005" at bounding box center [932, 382] width 131 height 30
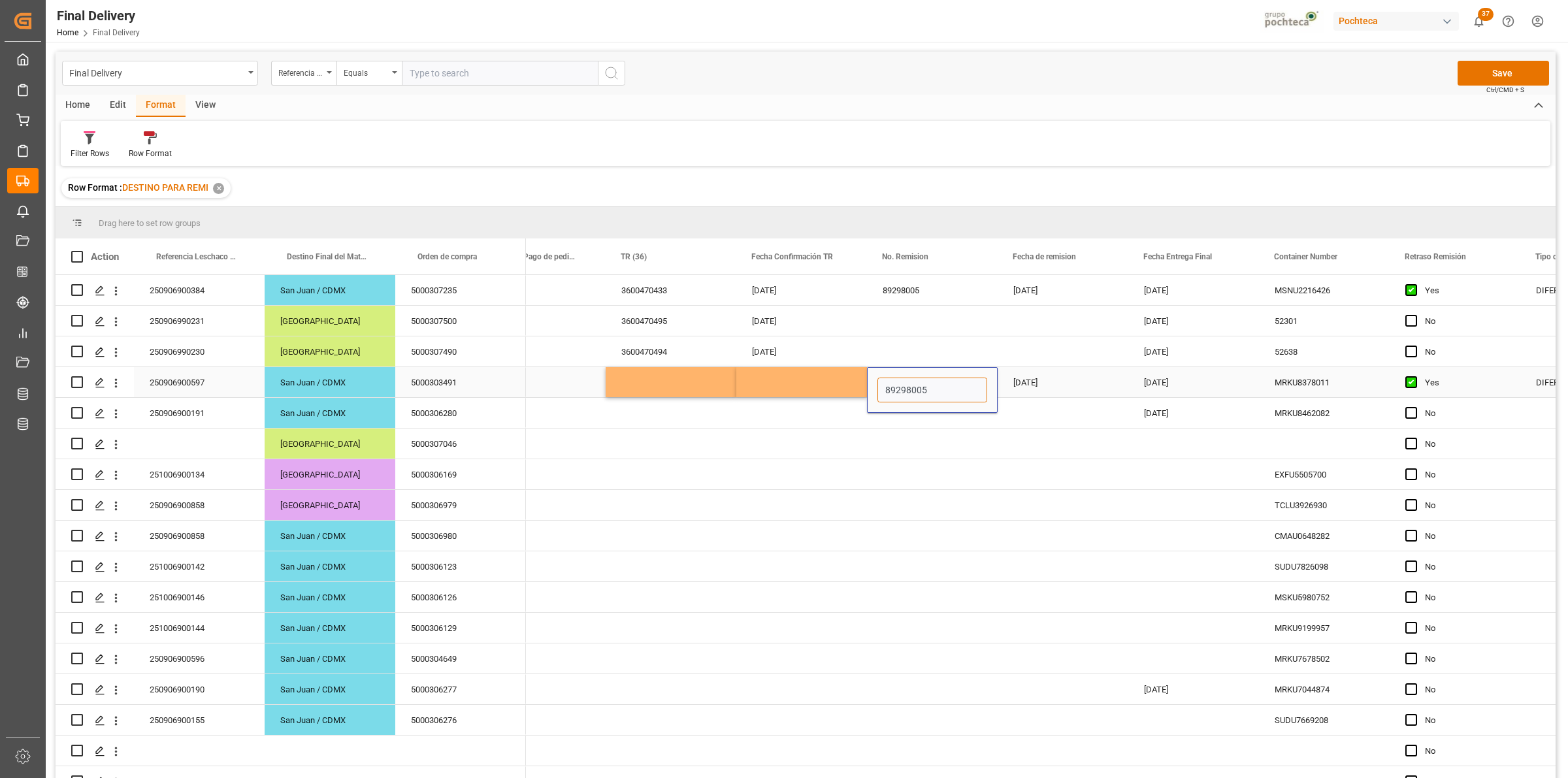
drag, startPoint x: 942, startPoint y: 392, endPoint x: 921, endPoint y: 402, distance: 23.3
click at [872, 399] on div "89298005" at bounding box center [932, 389] width 131 height 46
click at [1030, 382] on div "[DATE]" at bounding box center [1063, 382] width 131 height 30
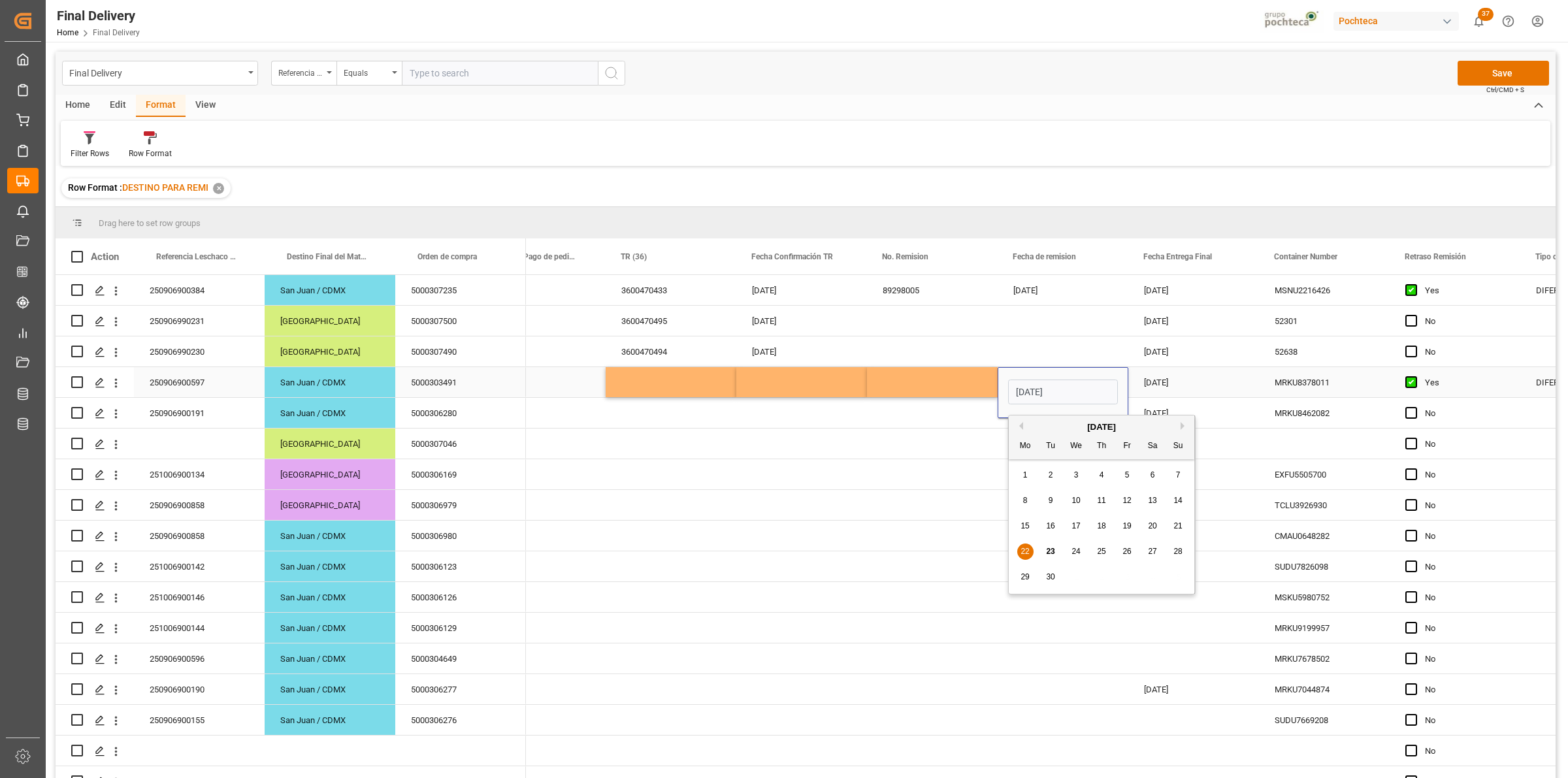
click at [1060, 384] on input "[DATE]" at bounding box center [1063, 392] width 110 height 25
drag, startPoint x: 1065, startPoint y: 388, endPoint x: 997, endPoint y: 397, distance: 68.6
click at [998, 397] on div "[DATE]" at bounding box center [1063, 392] width 131 height 51
click at [1176, 380] on div "[DATE]" at bounding box center [1193, 382] width 131 height 30
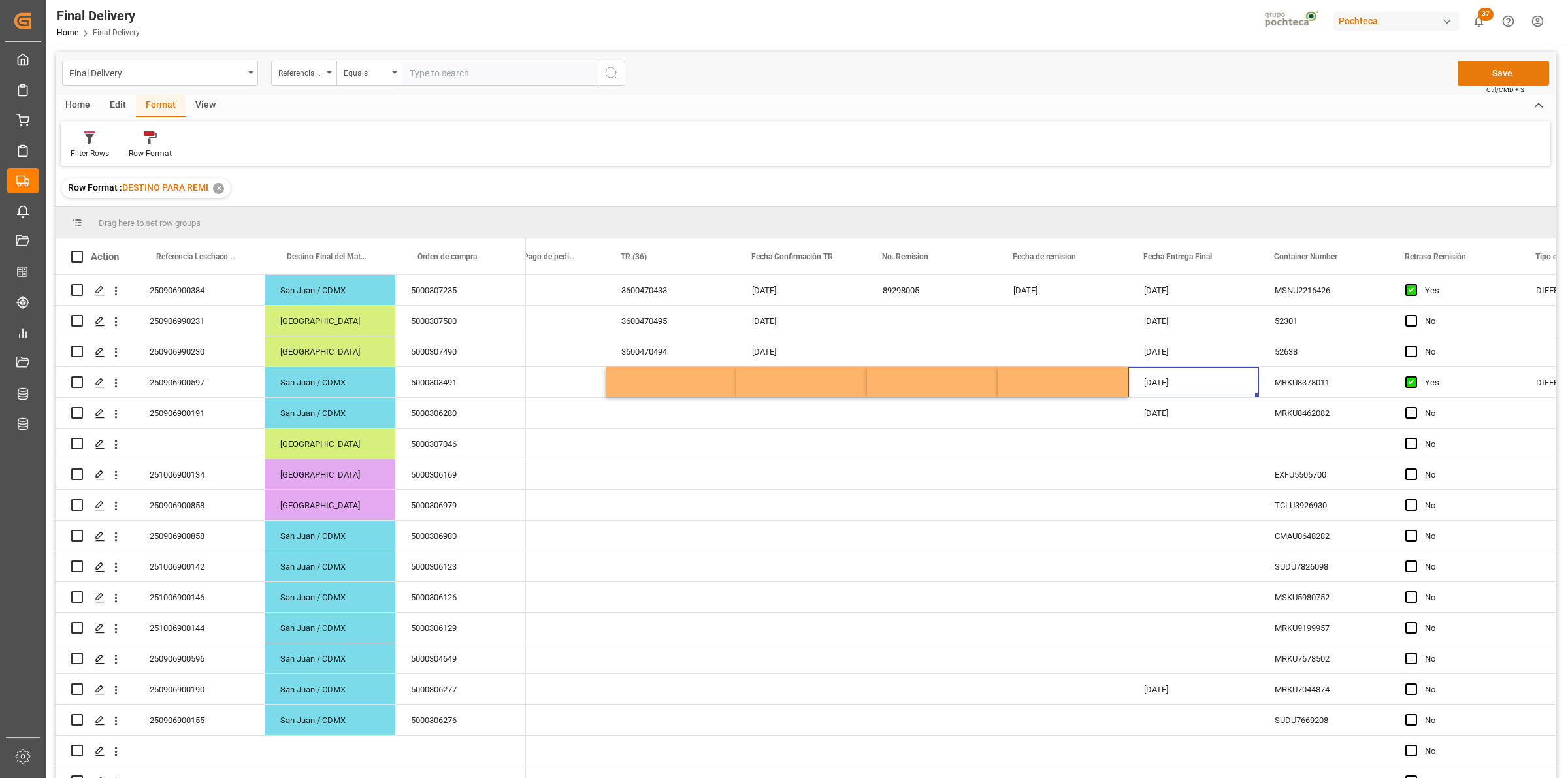
click at [1498, 77] on button "Save" at bounding box center [1504, 73] width 92 height 25
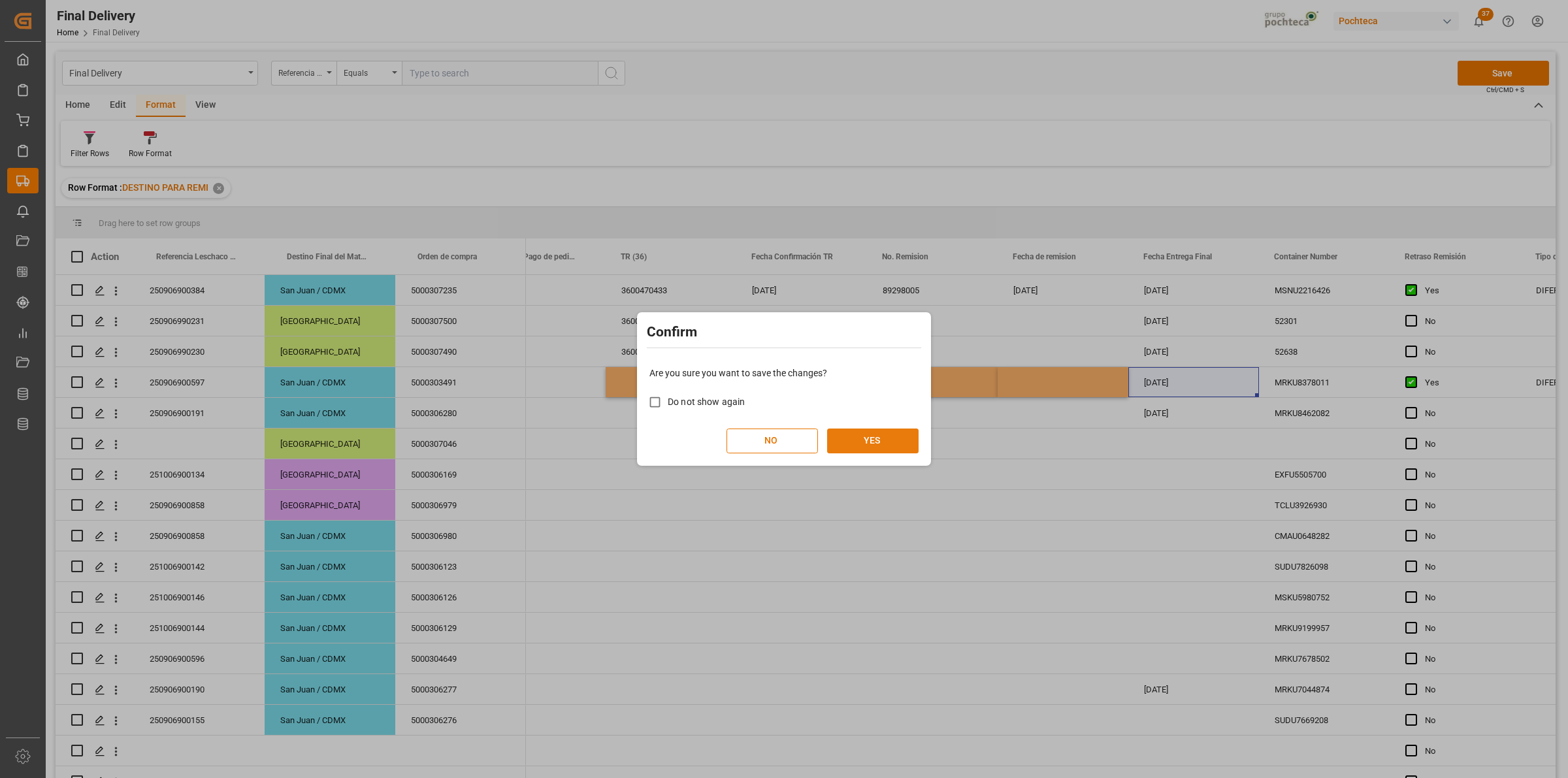
click at [866, 444] on button "YES" at bounding box center [873, 441] width 92 height 25
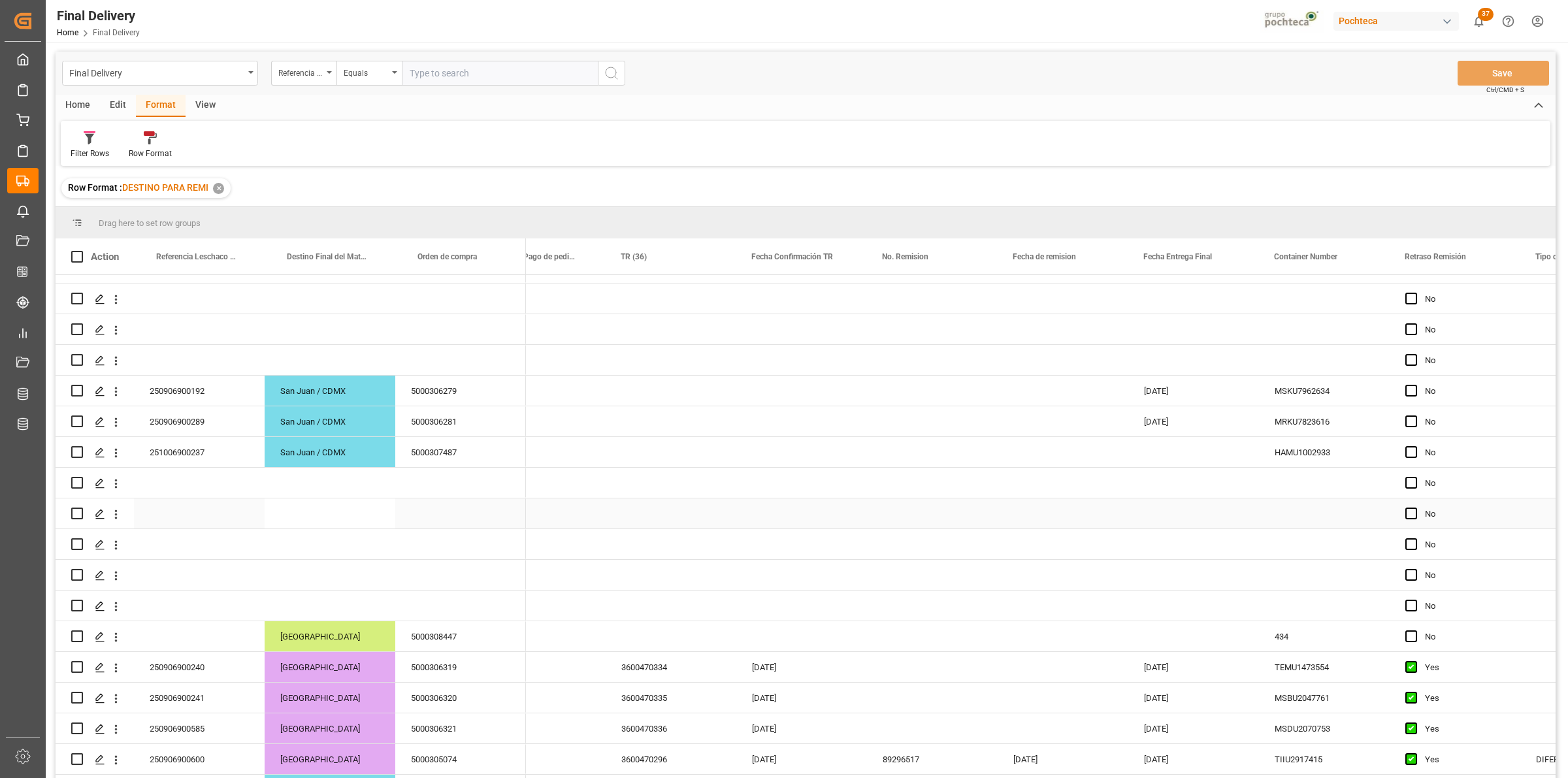
scroll to position [0, 0]
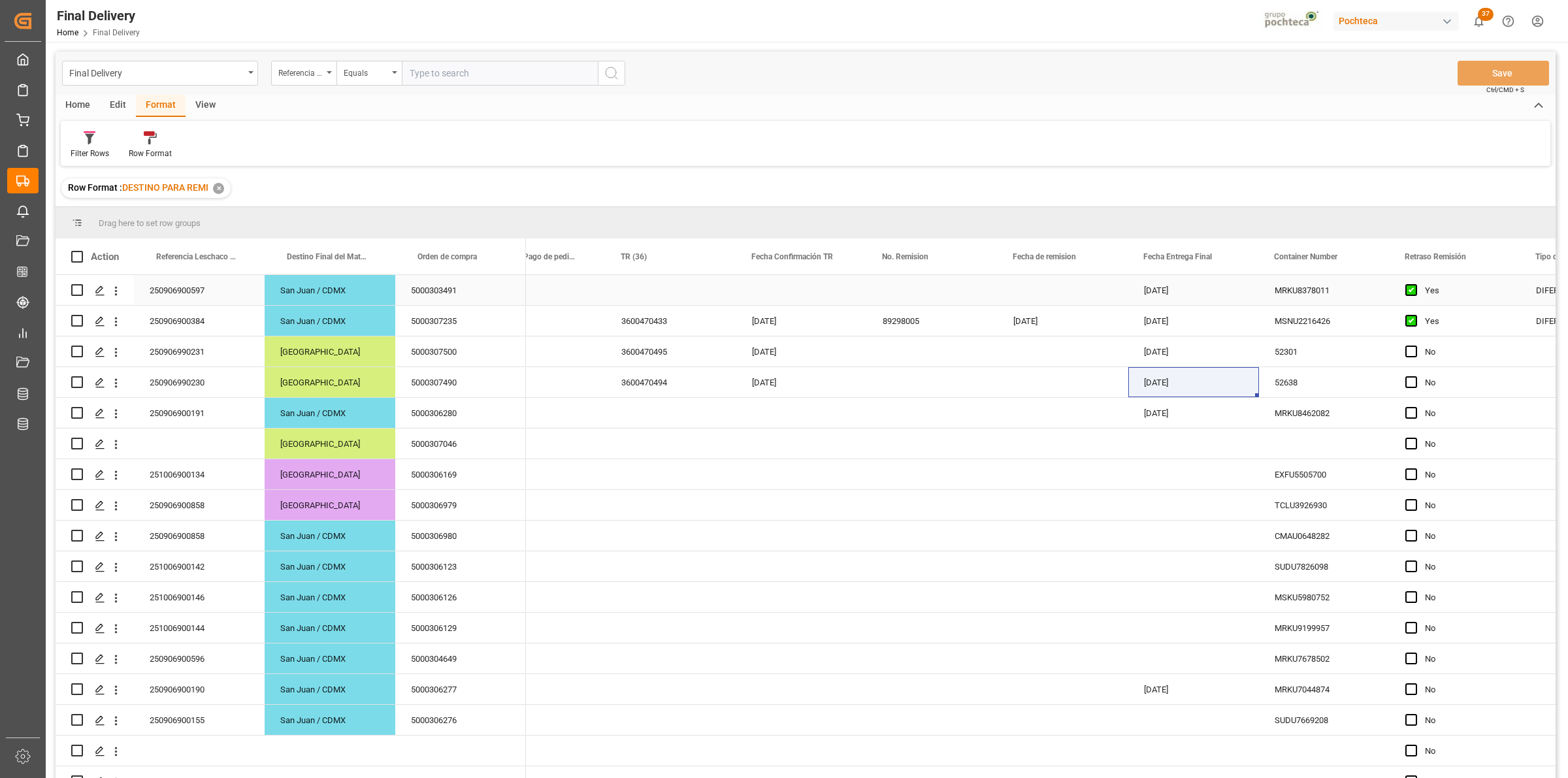
click at [158, 292] on div "250906900597" at bounding box center [199, 290] width 131 height 30
click at [670, 295] on div "Press SPACE to select this row." at bounding box center [671, 290] width 131 height 30
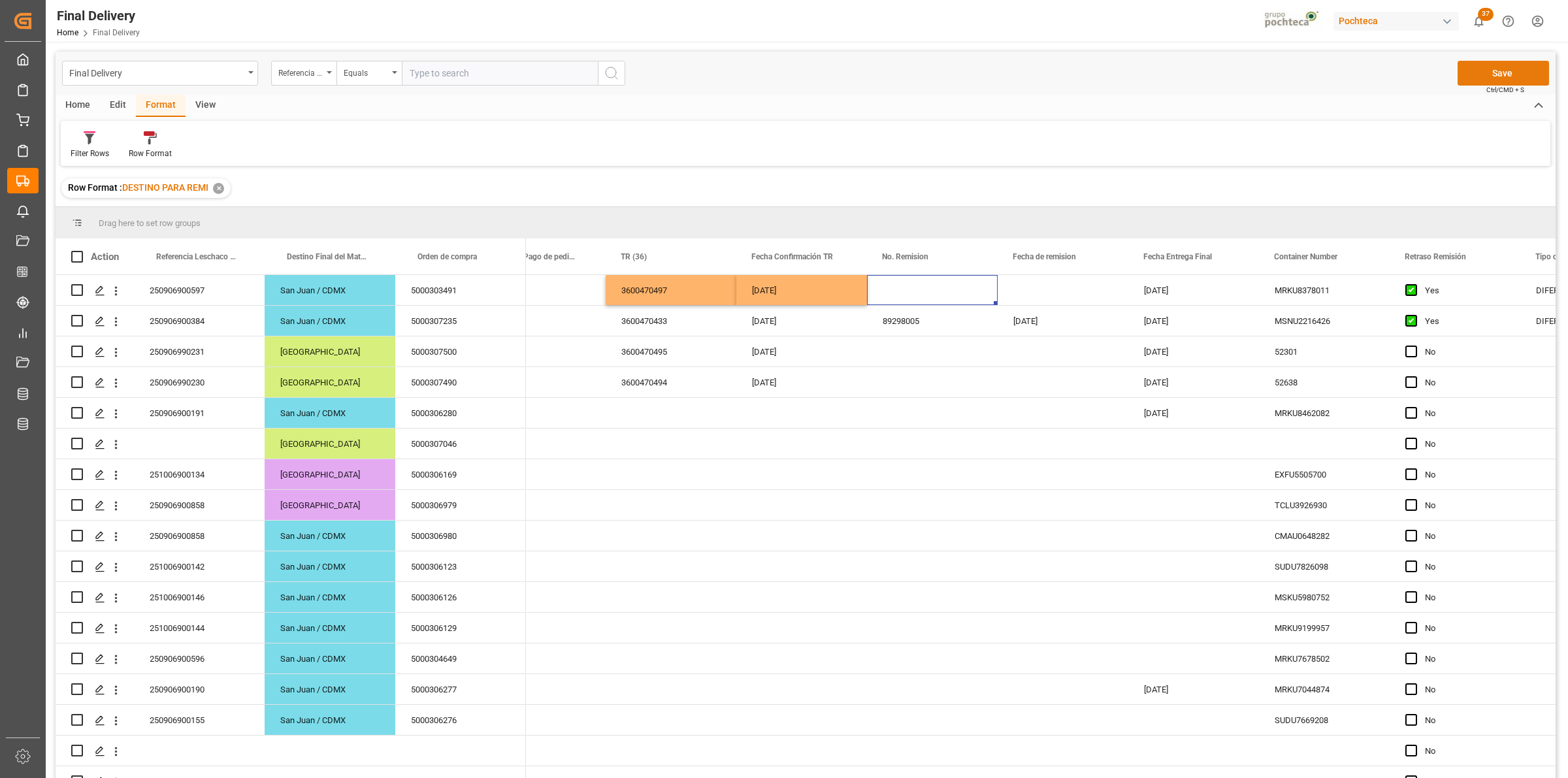
click at [1506, 67] on button "Save" at bounding box center [1504, 73] width 92 height 25
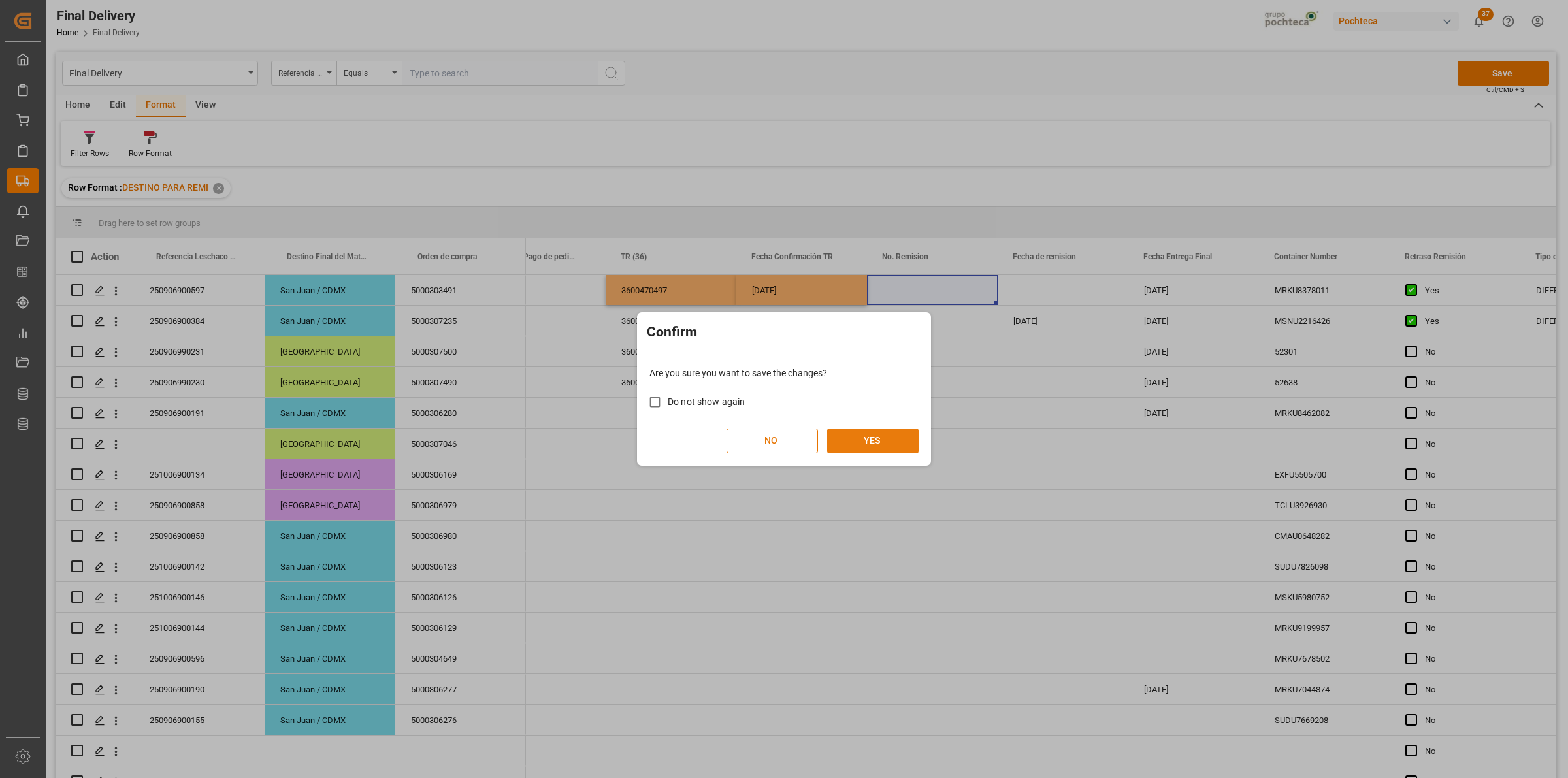
click at [877, 436] on button "YES" at bounding box center [873, 441] width 92 height 25
